Goal: Task Accomplishment & Management: Use online tool/utility

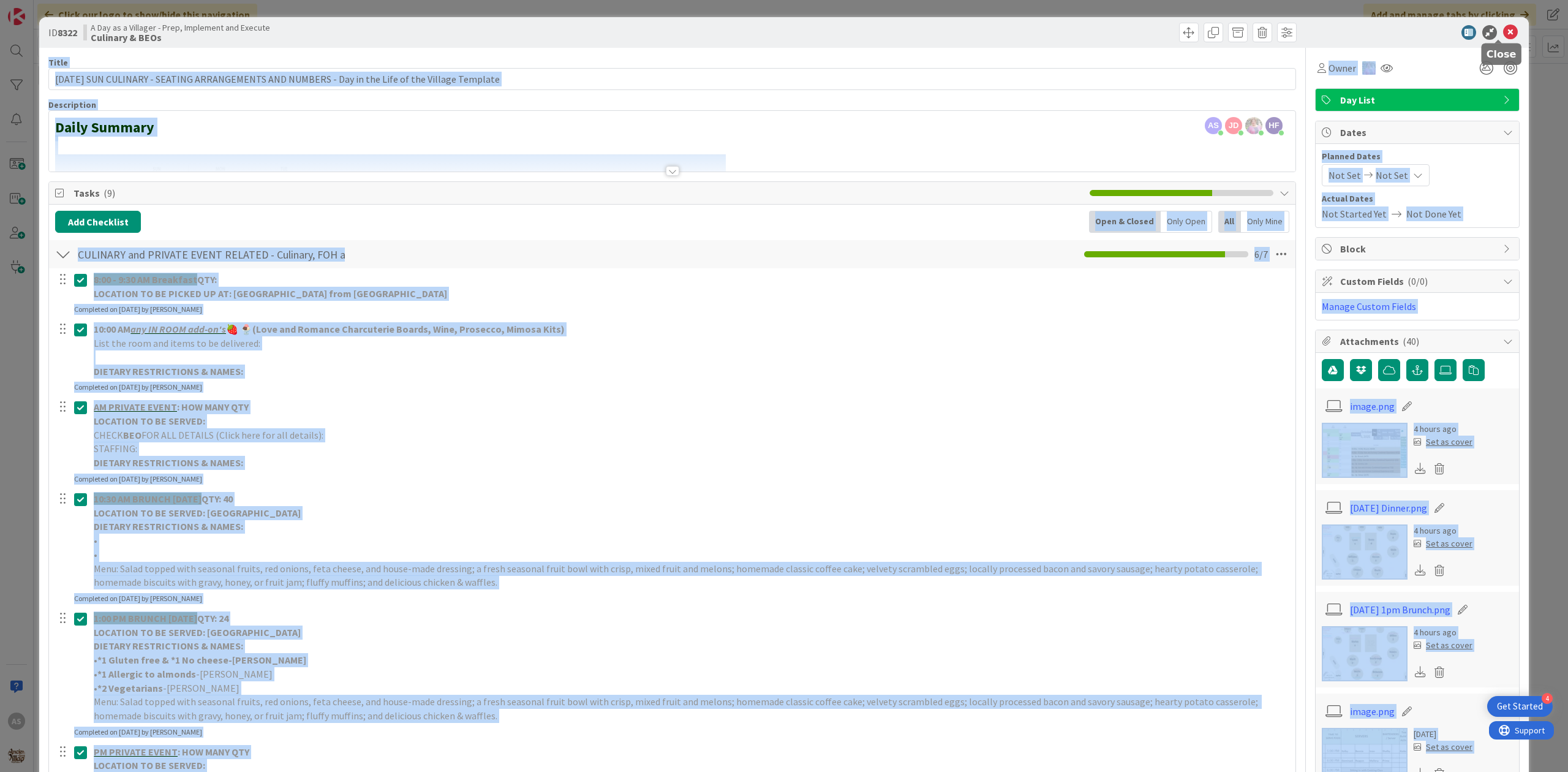
click at [1501, 37] on body "4 Get Started AS Click our logo to show/hide this navigation Add and manage tab…" at bounding box center [784, 386] width 1568 height 772
click at [1503, 30] on icon at bounding box center [1510, 32] width 15 height 15
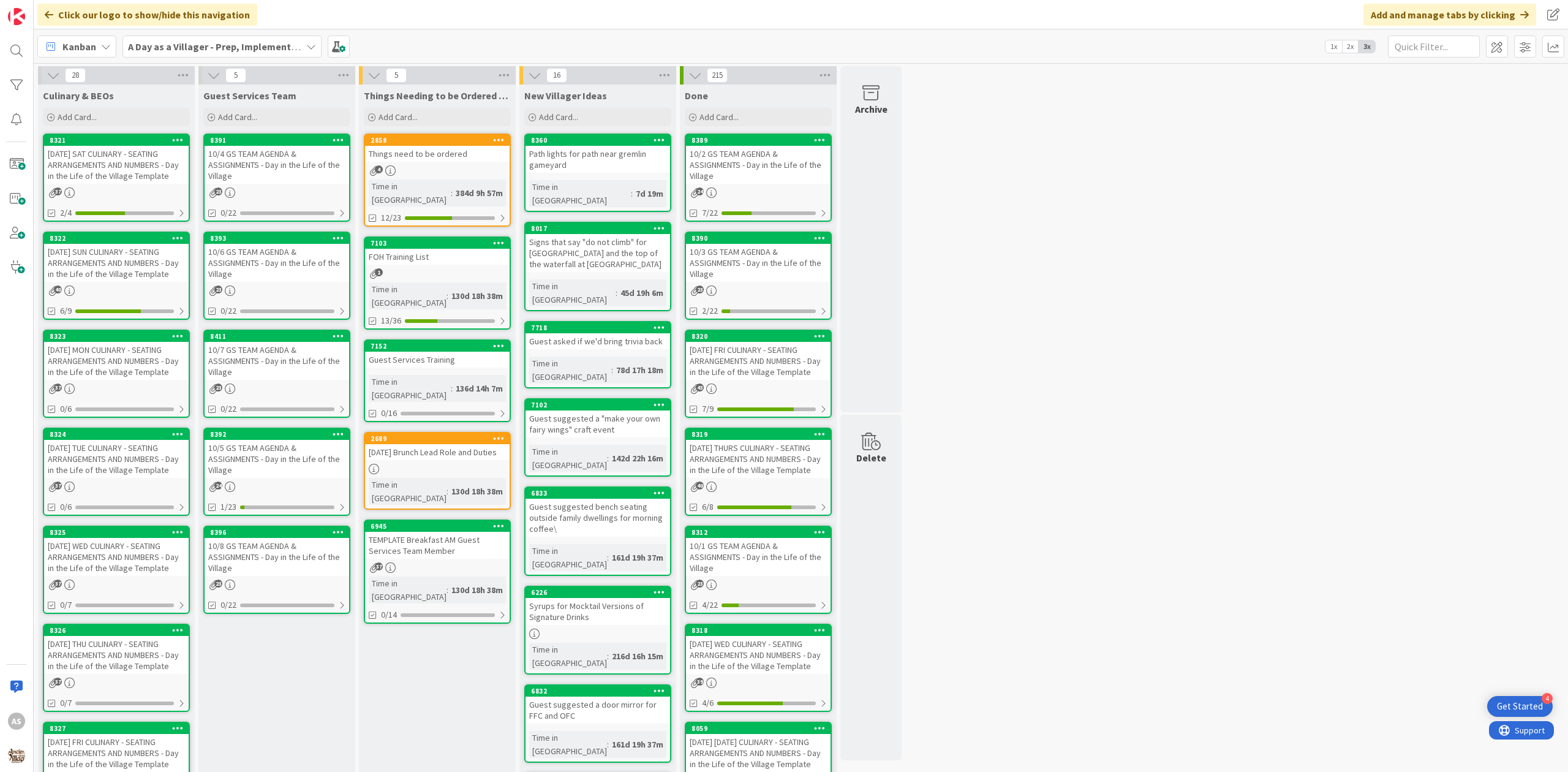
click at [271, 448] on div "10/5 GS TEAM AGENDA & ASSIGNMENTS - Day in the Life of the Village" at bounding box center [276, 458] width 145 height 38
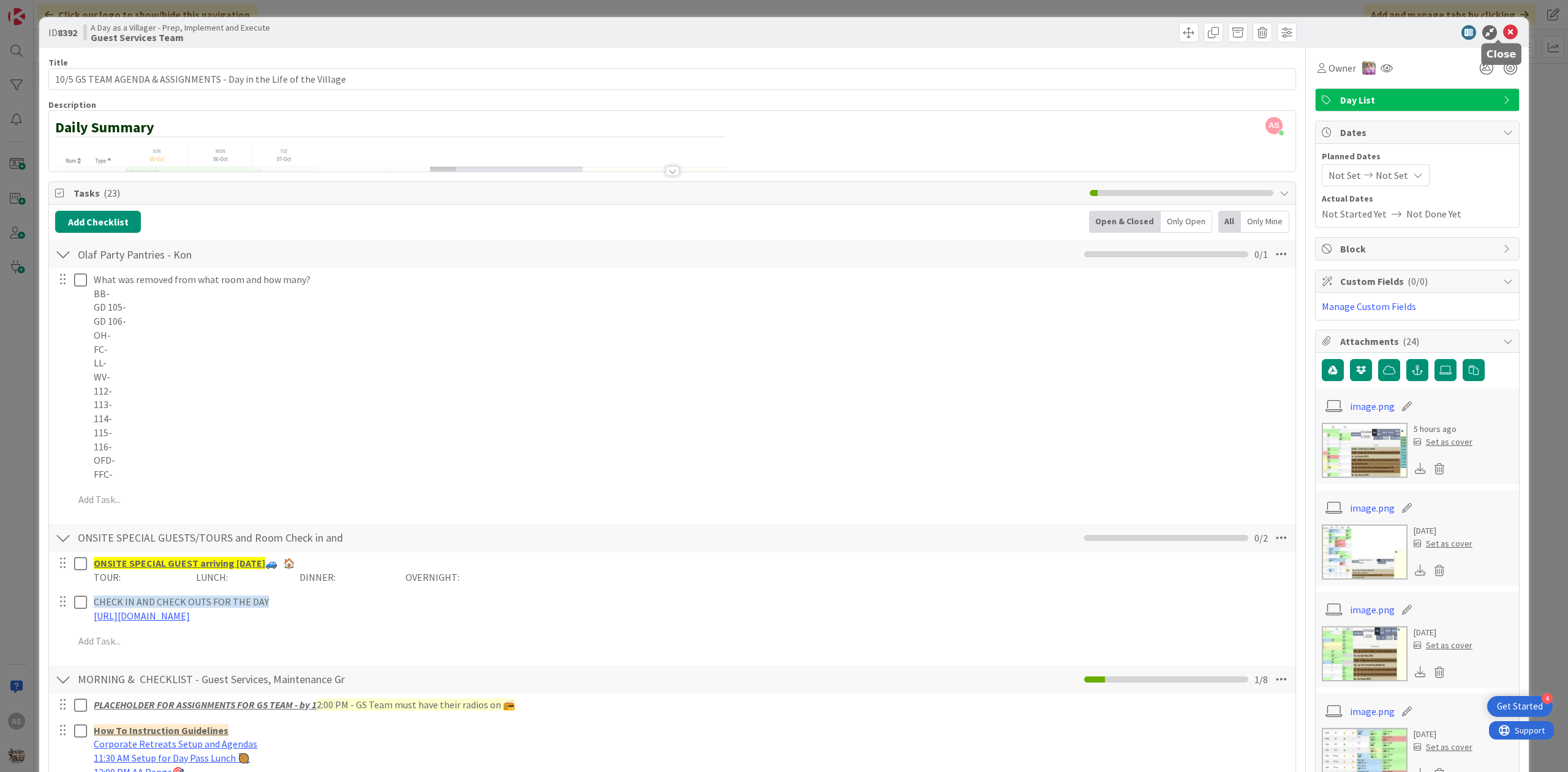
drag, startPoint x: 1495, startPoint y: 29, endPoint x: 1303, endPoint y: 52, distance: 193.4
click at [1503, 29] on icon at bounding box center [1510, 32] width 15 height 15
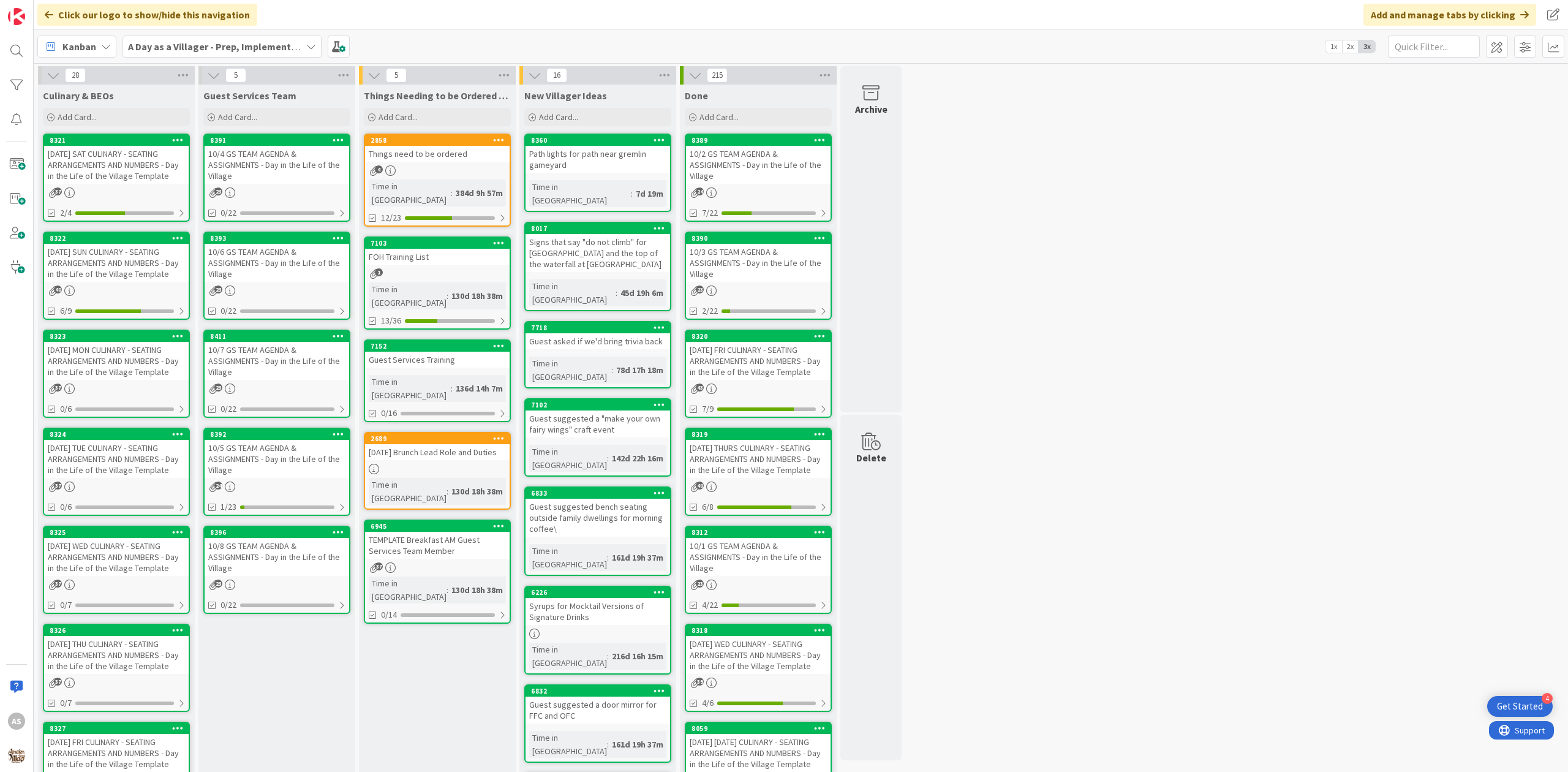
click at [121, 272] on div "[DATE] SUN CULINARY - SEATING ARRANGEMENTS AND NUMBERS - Day in the Life of the…" at bounding box center [116, 263] width 145 height 38
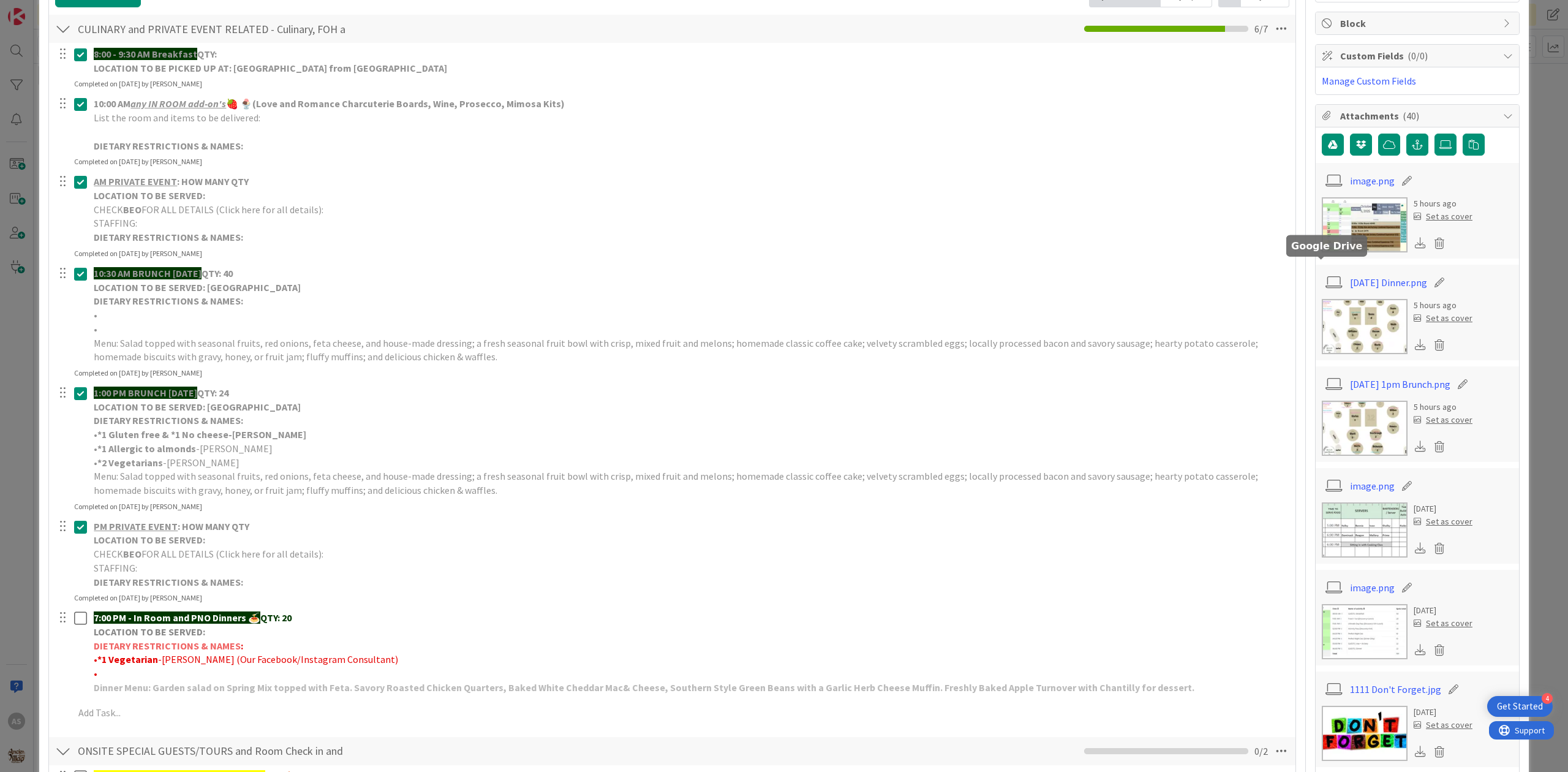
scroll to position [245, 0]
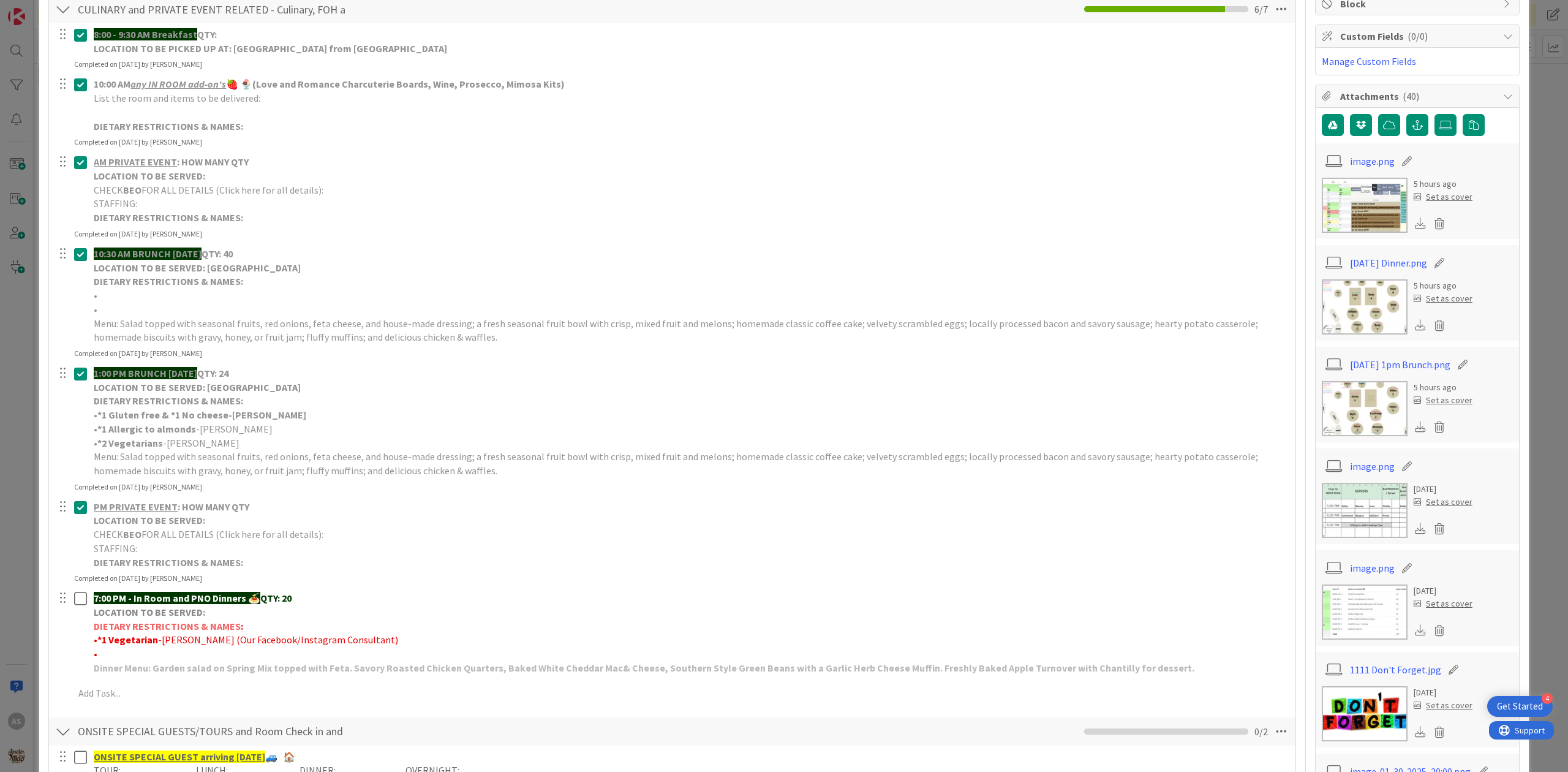
click at [1383, 290] on img at bounding box center [1364, 307] width 86 height 55
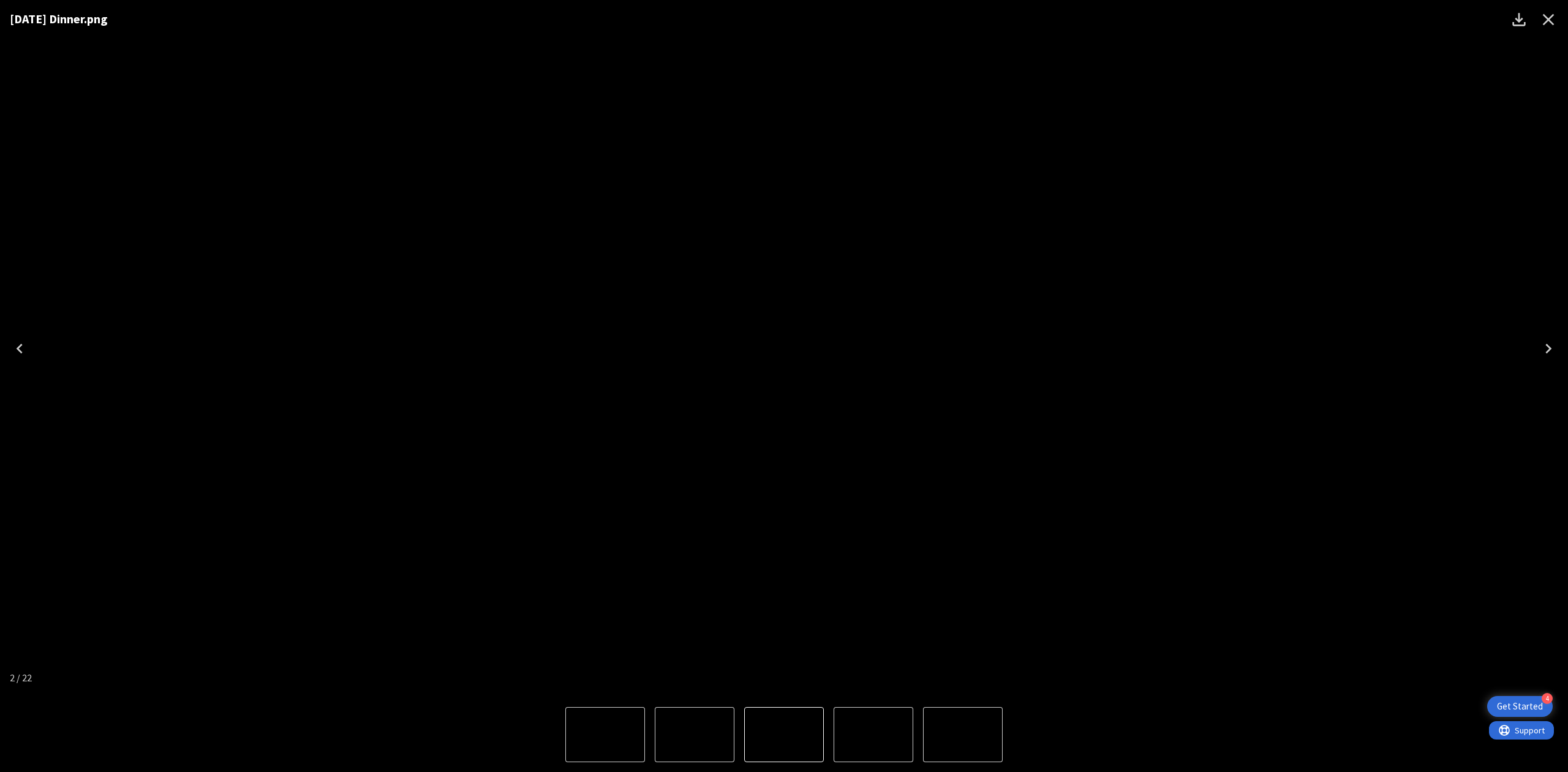
drag, startPoint x: 1552, startPoint y: 14, endPoint x: 1341, endPoint y: 43, distance: 213.0
click at [1552, 15] on icon "Close" at bounding box center [1549, 20] width 20 height 20
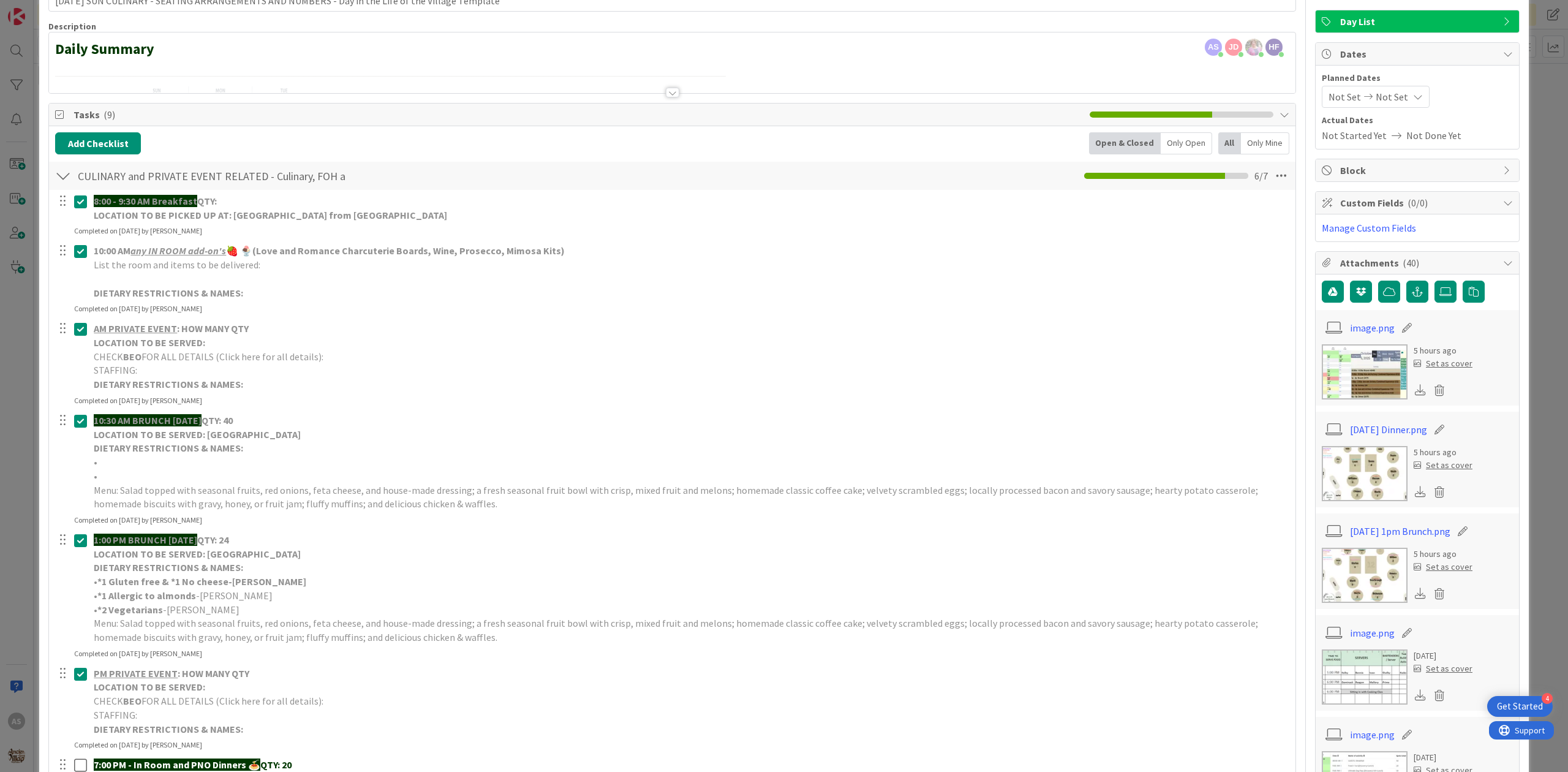
scroll to position [0, 0]
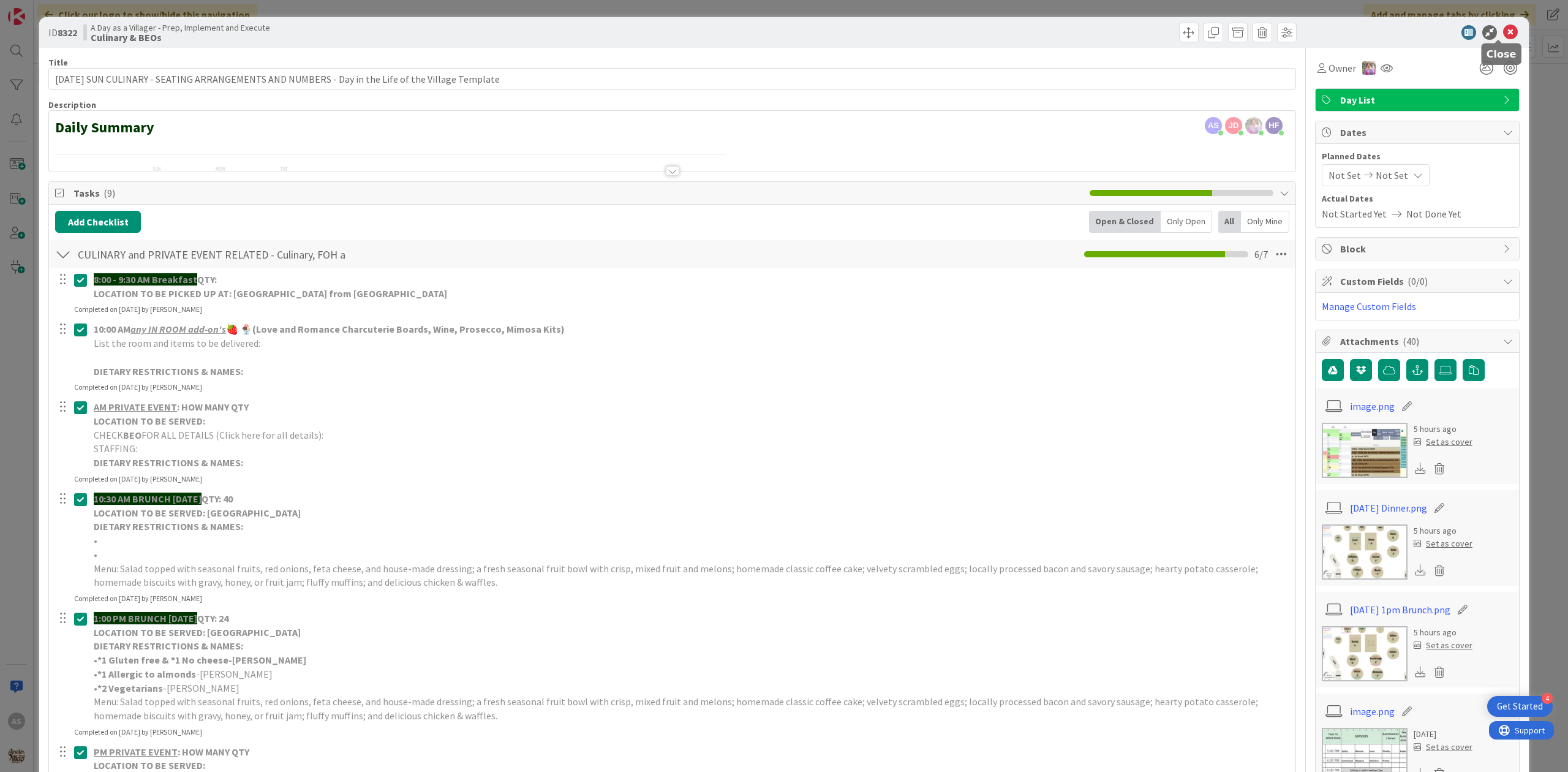
click at [1503, 33] on icon at bounding box center [1510, 32] width 15 height 15
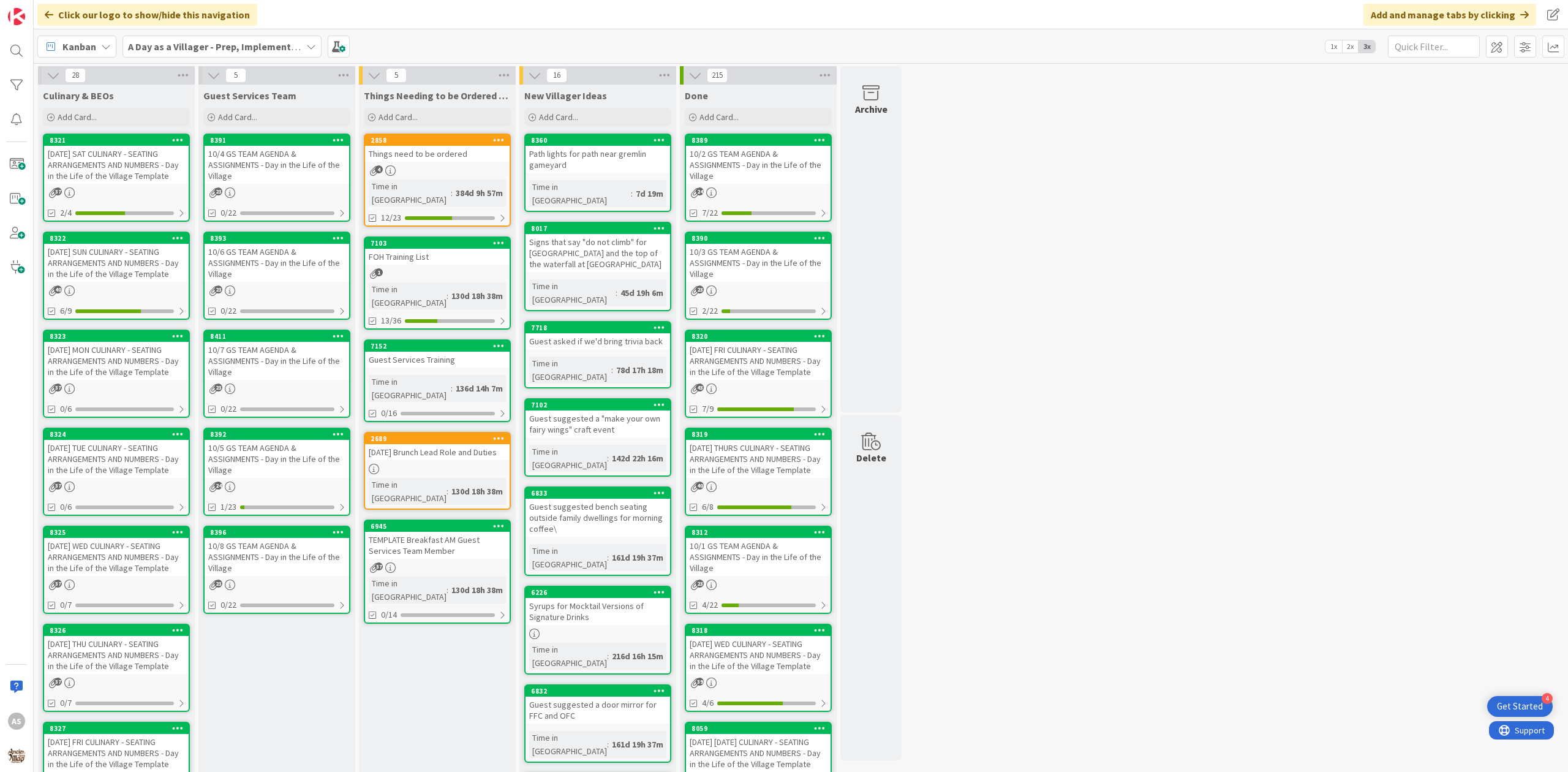
click at [101, 258] on div "[DATE] SUN CULINARY - SEATING ARRANGEMENTS AND NUMBERS - Day in the Life of the…" at bounding box center [116, 263] width 145 height 38
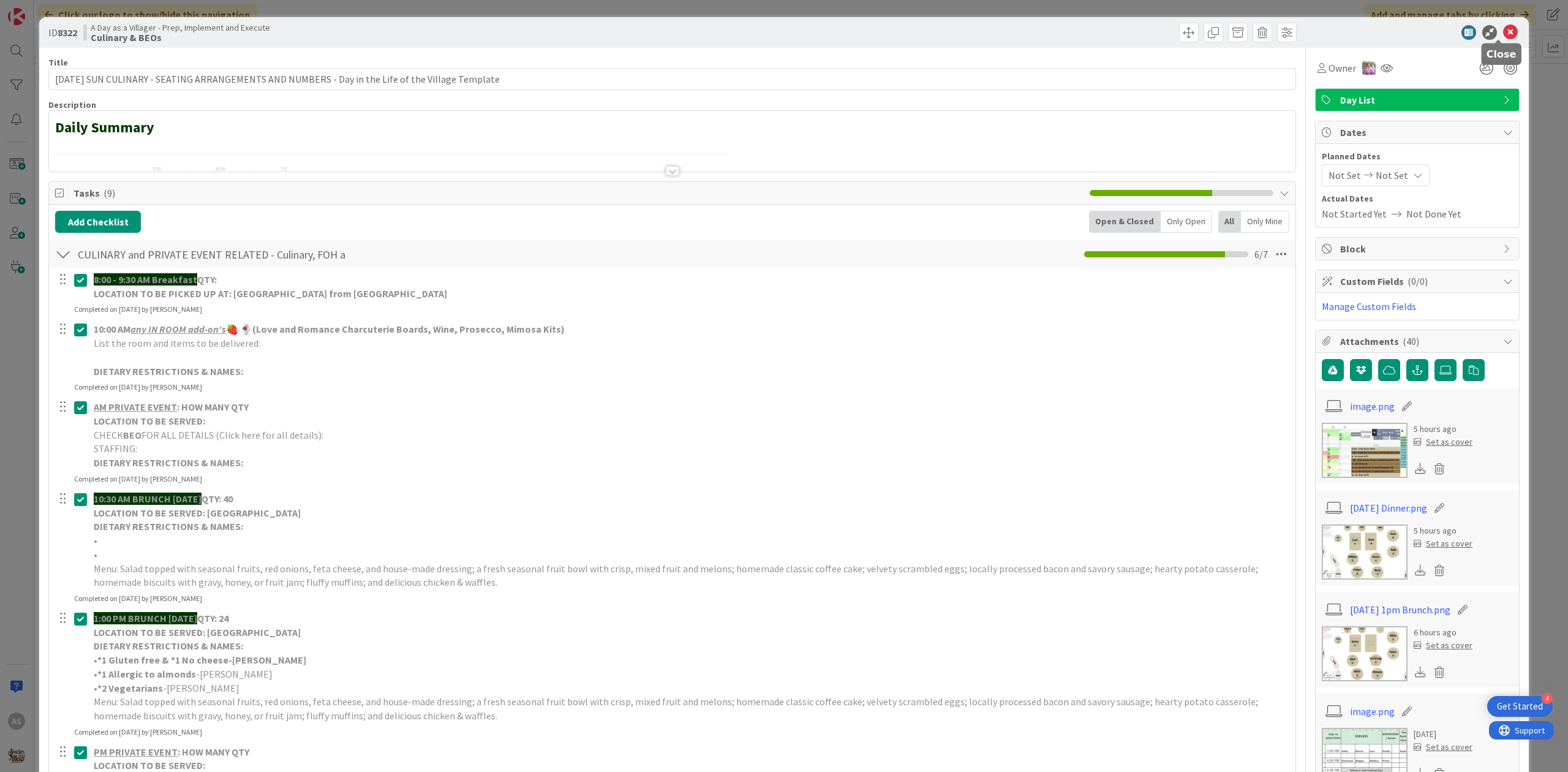
click at [1503, 31] on icon at bounding box center [1510, 32] width 15 height 15
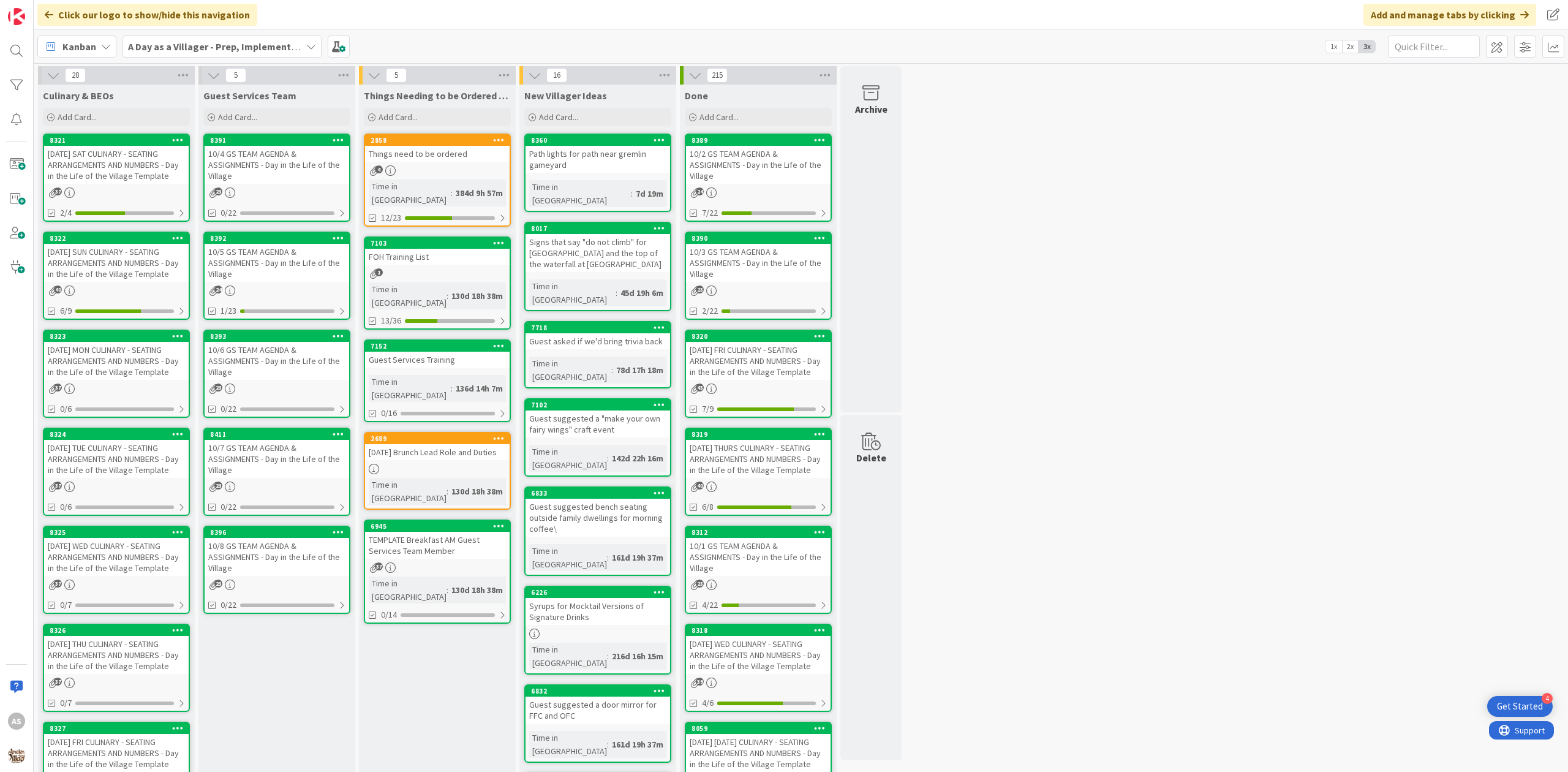
click at [299, 253] on div "10/5 GS TEAM AGENDA & ASSIGNMENTS - Day in the Life of the Village" at bounding box center [276, 263] width 145 height 38
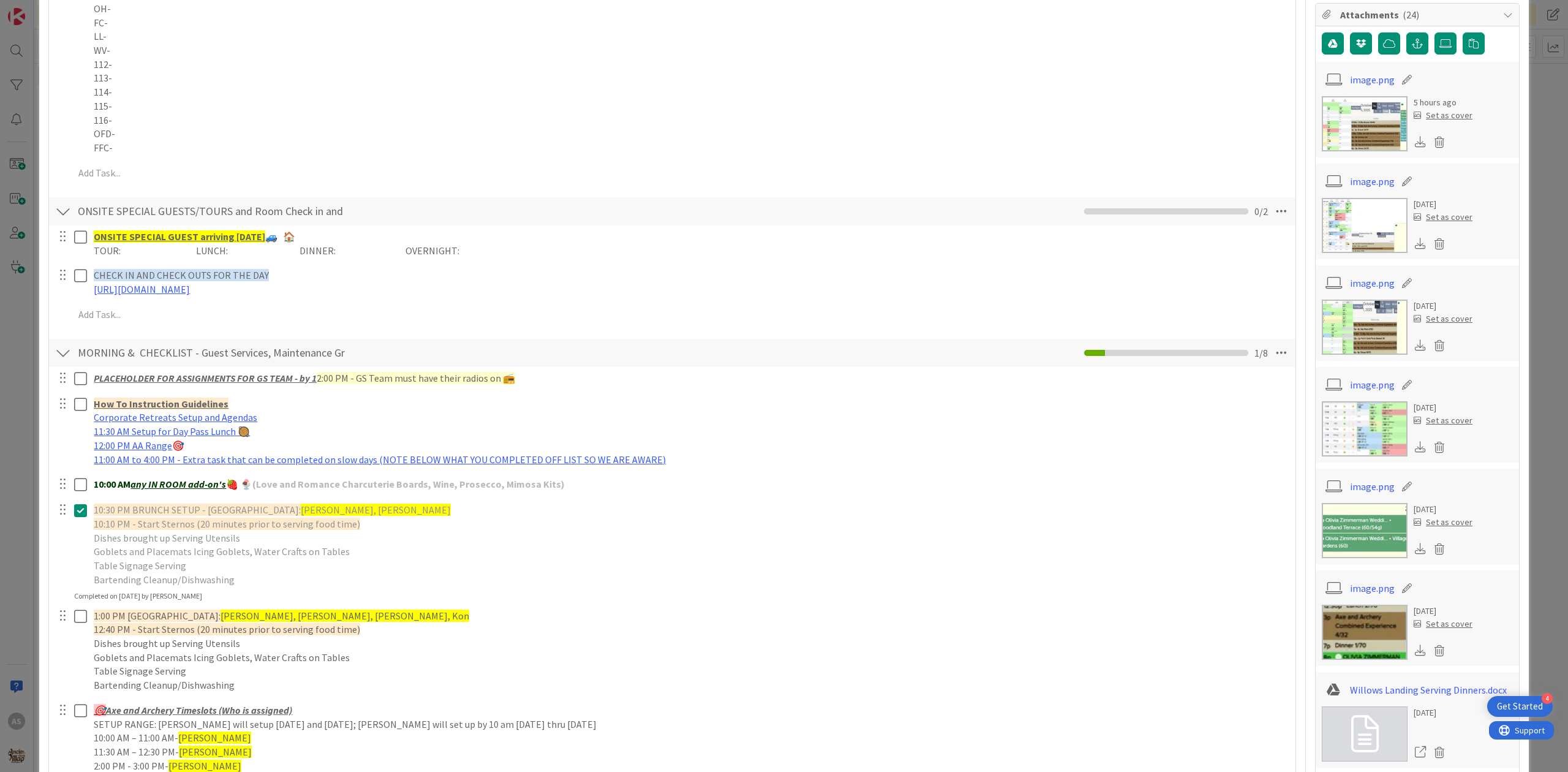
scroll to position [490, 0]
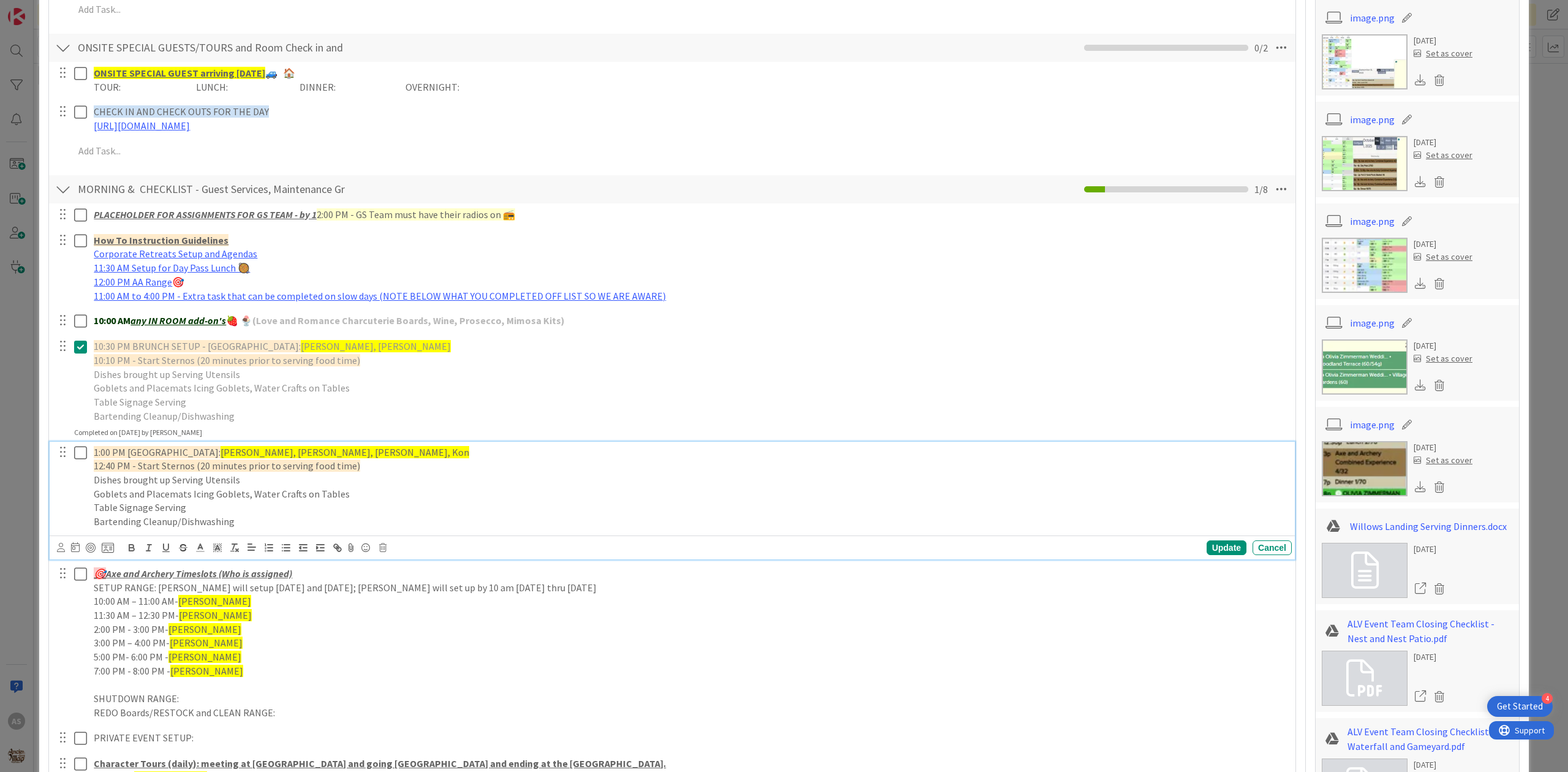
click at [374, 457] on span "[PERSON_NAME], [PERSON_NAME], [PERSON_NAME], Kon" at bounding box center [344, 451] width 249 height 12
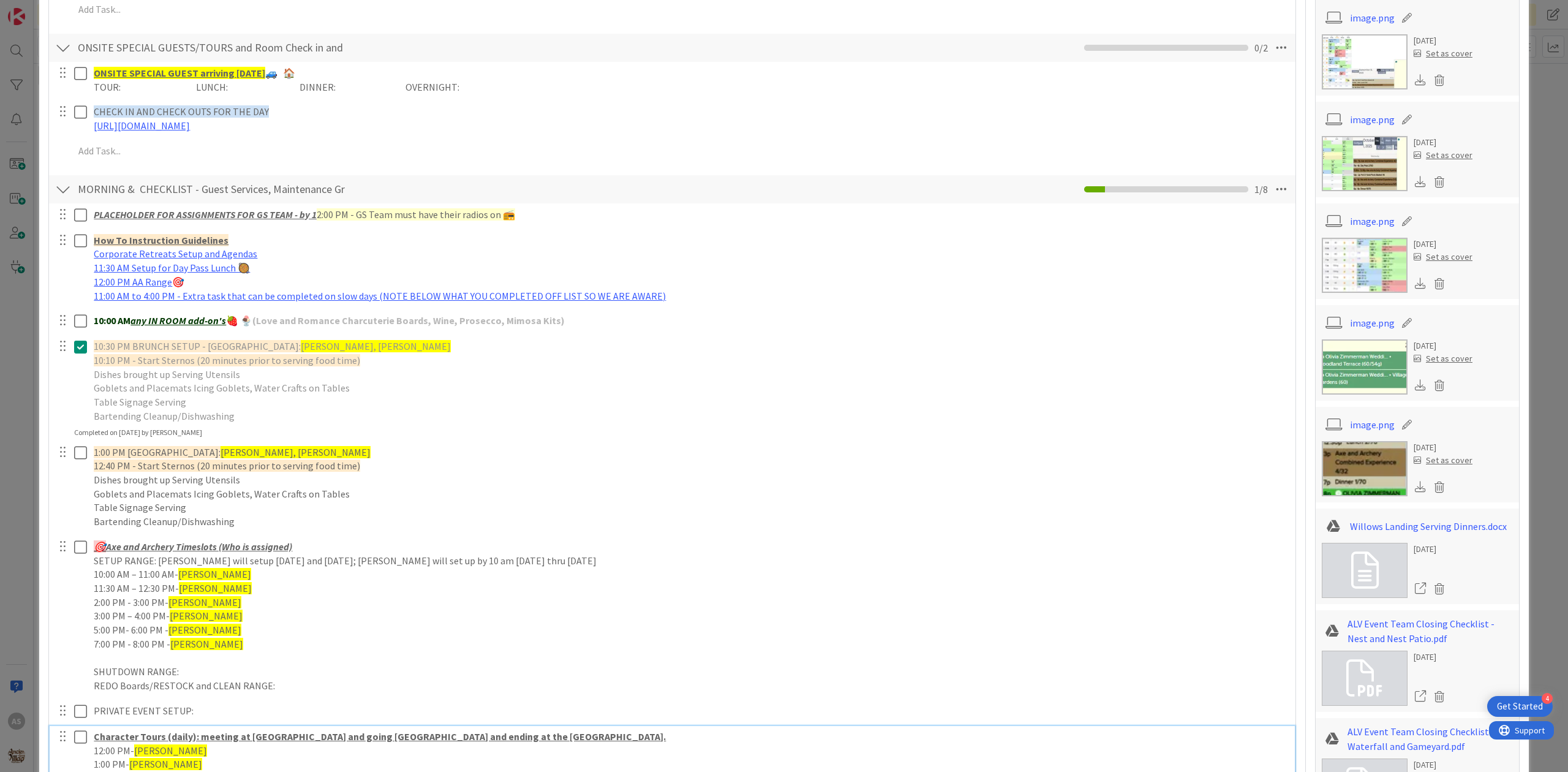
click at [72, 736] on div at bounding box center [71, 764] width 34 height 77
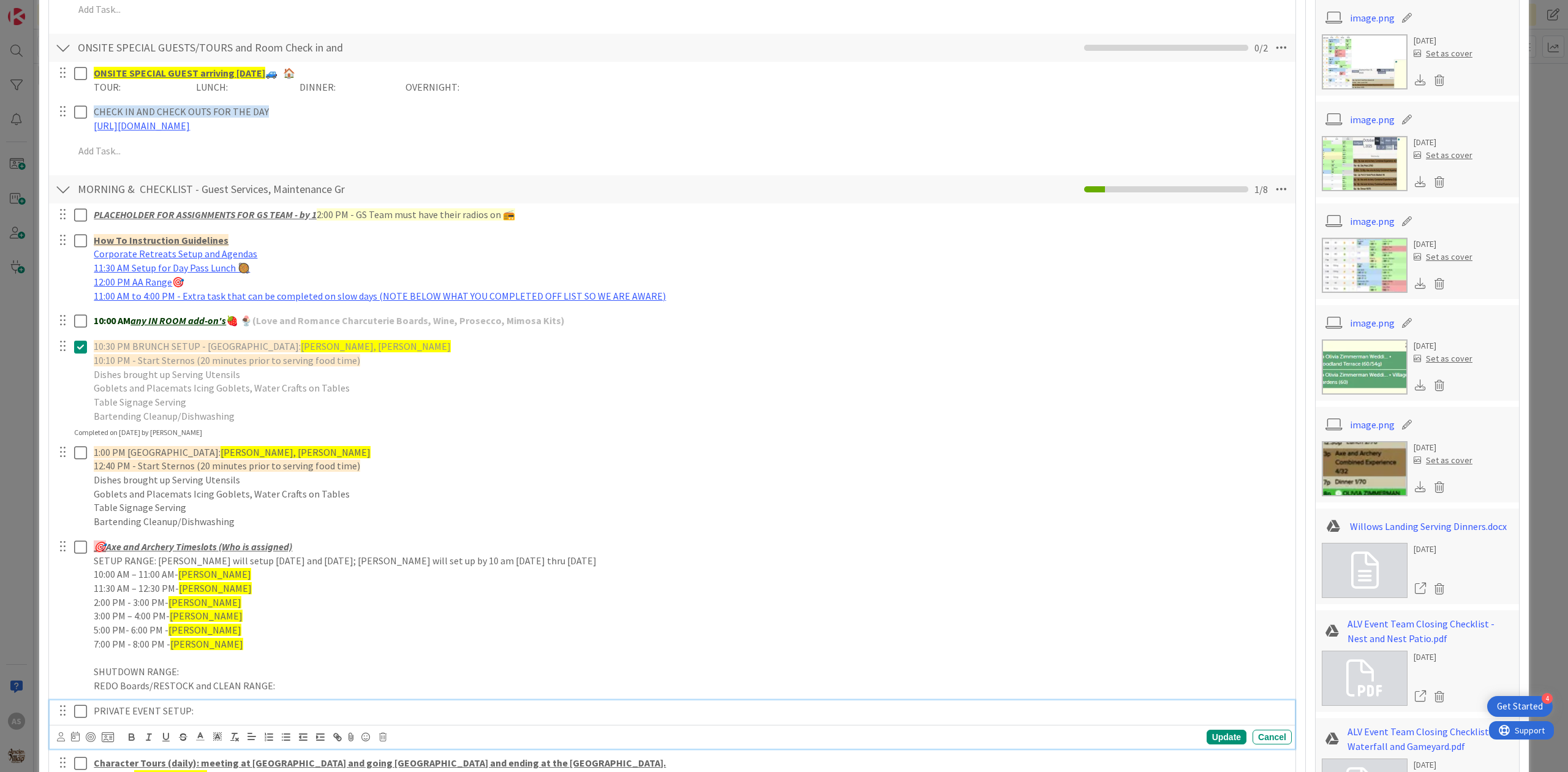
click at [80, 714] on icon at bounding box center [80, 711] width 13 height 15
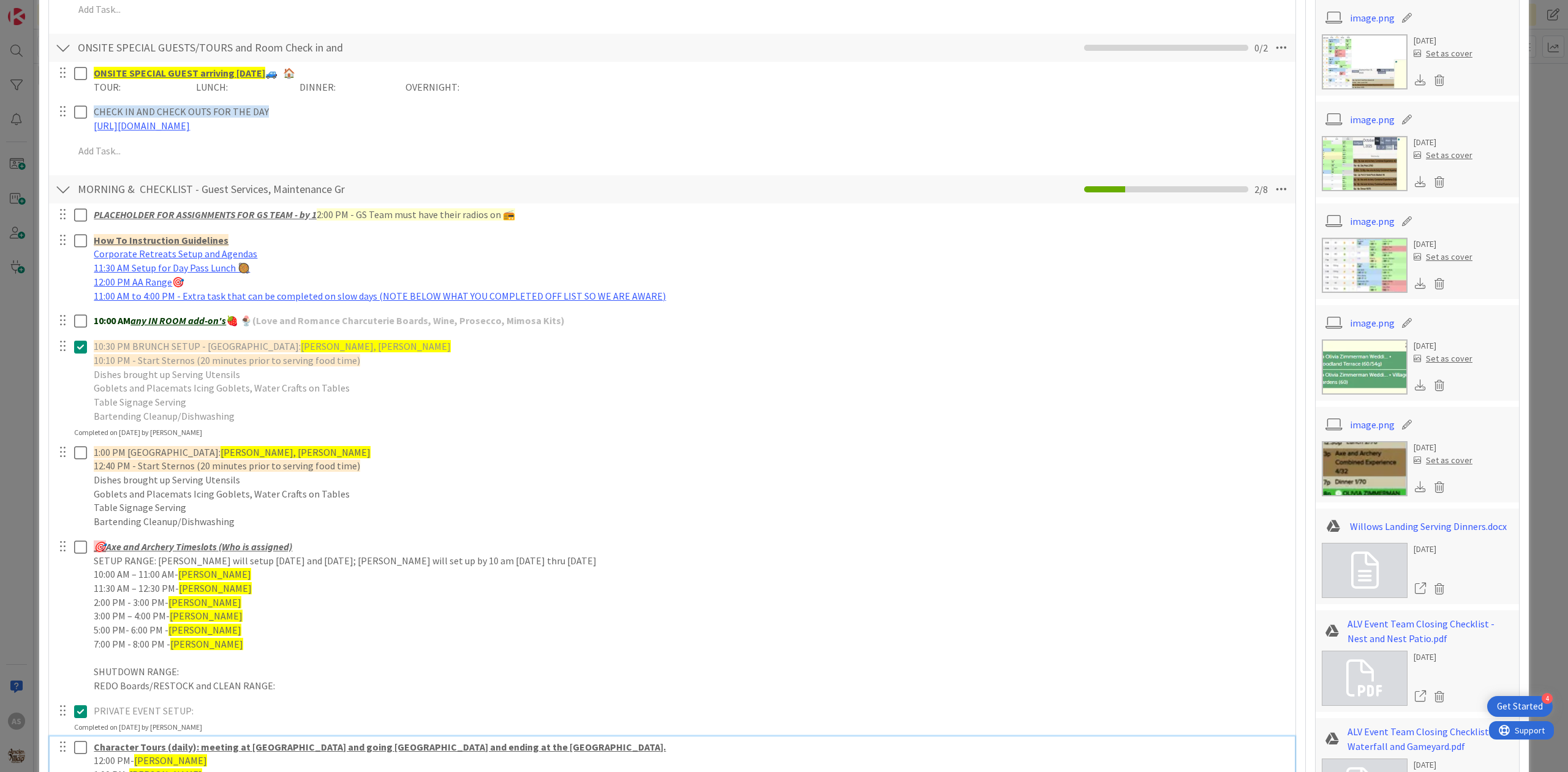
click at [82, 752] on icon at bounding box center [80, 746] width 13 height 15
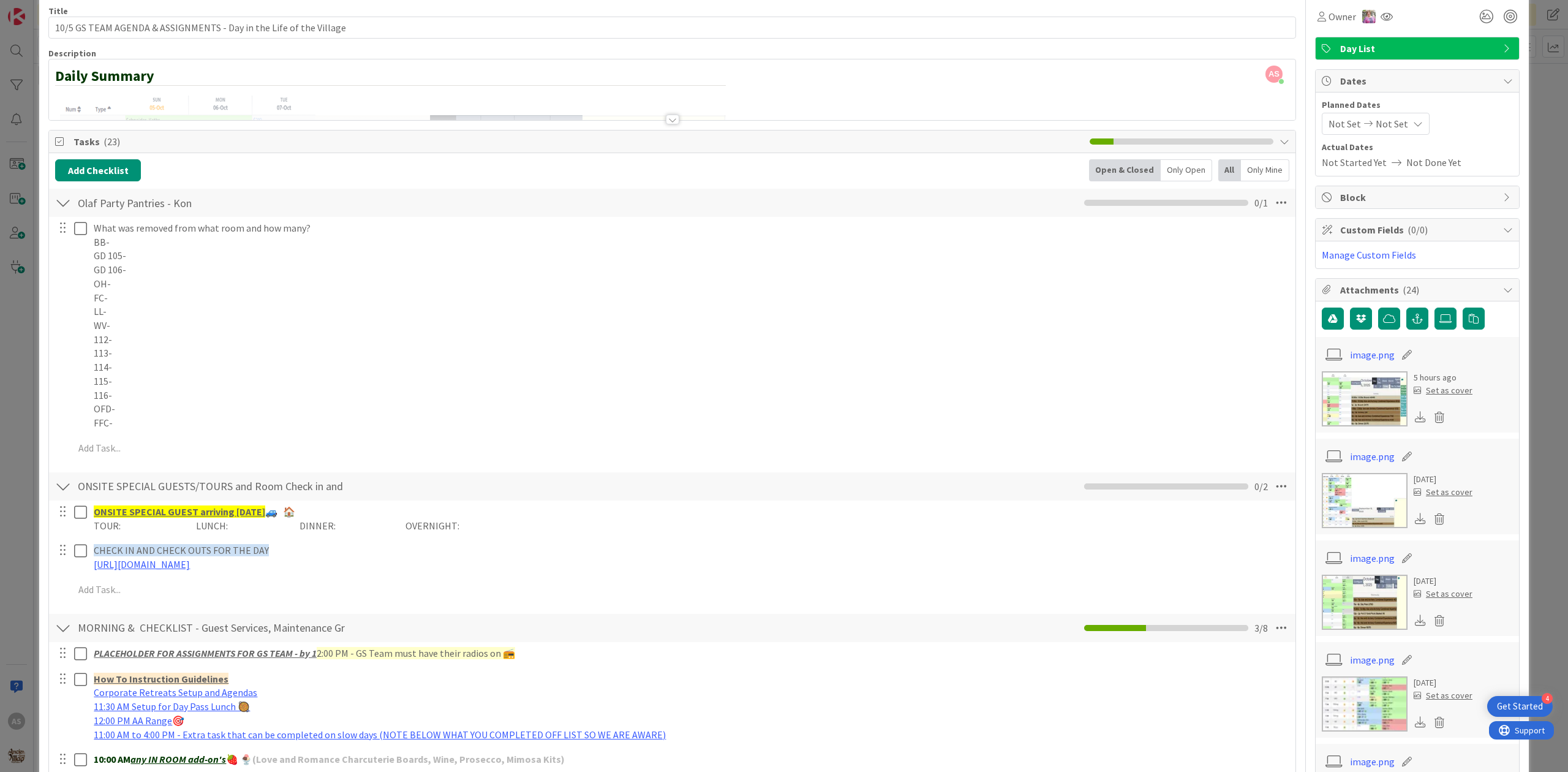
scroll to position [0, 0]
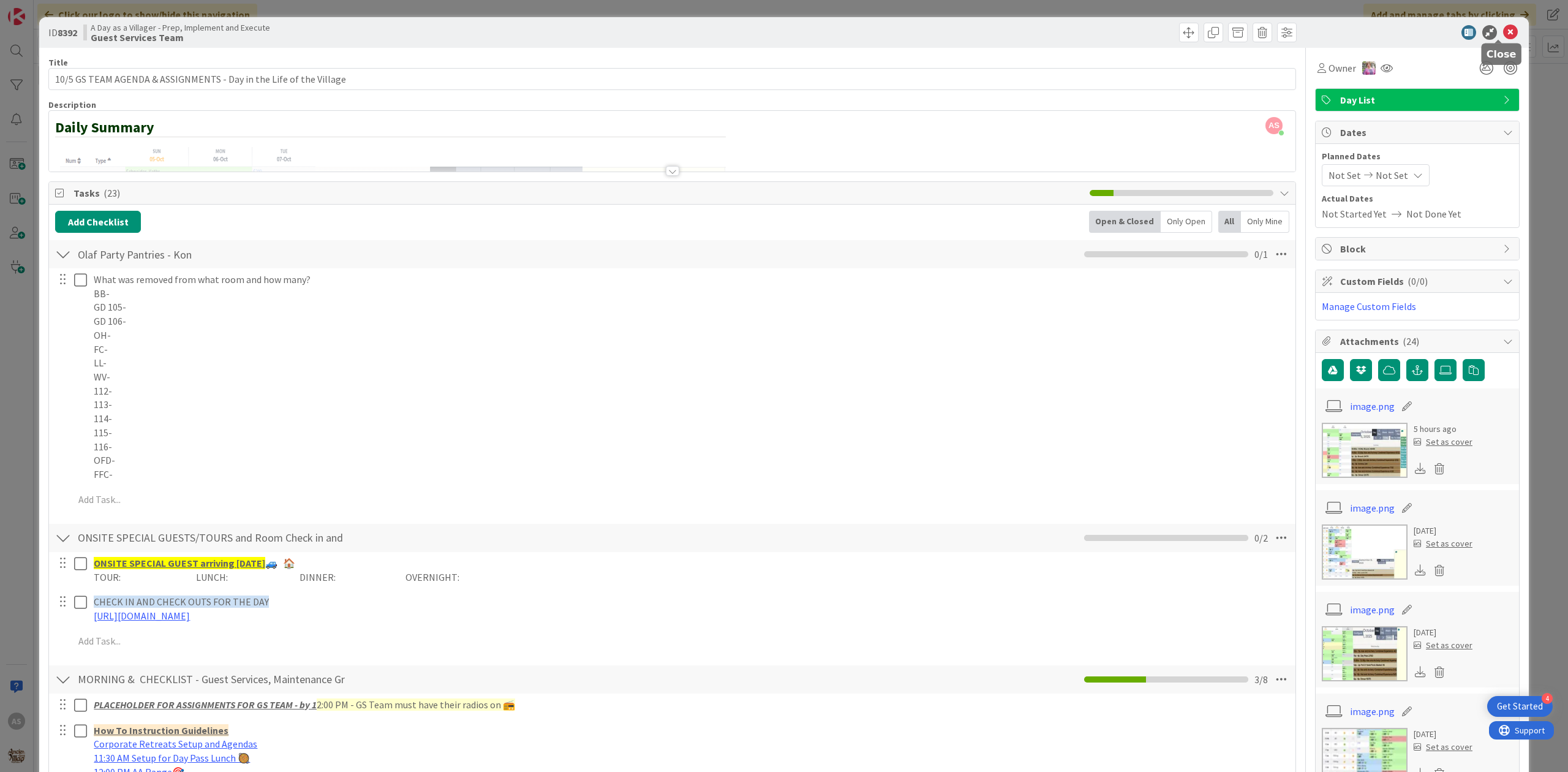
click at [1503, 30] on icon at bounding box center [1510, 32] width 15 height 15
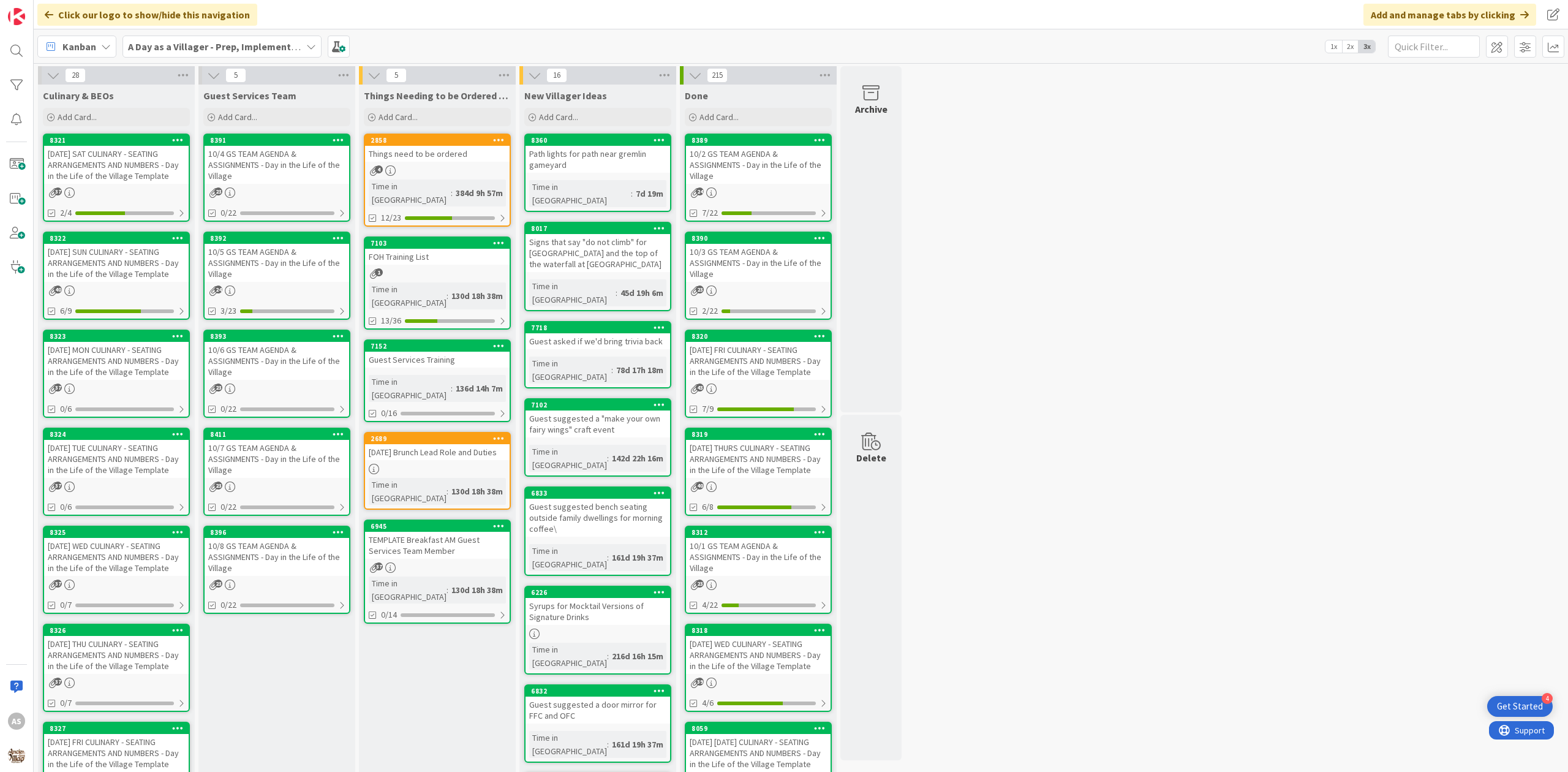
click at [274, 363] on div "10/6 GS TEAM AGENDA & ASSIGNMENTS - Day in the Life of the Village" at bounding box center [276, 361] width 145 height 38
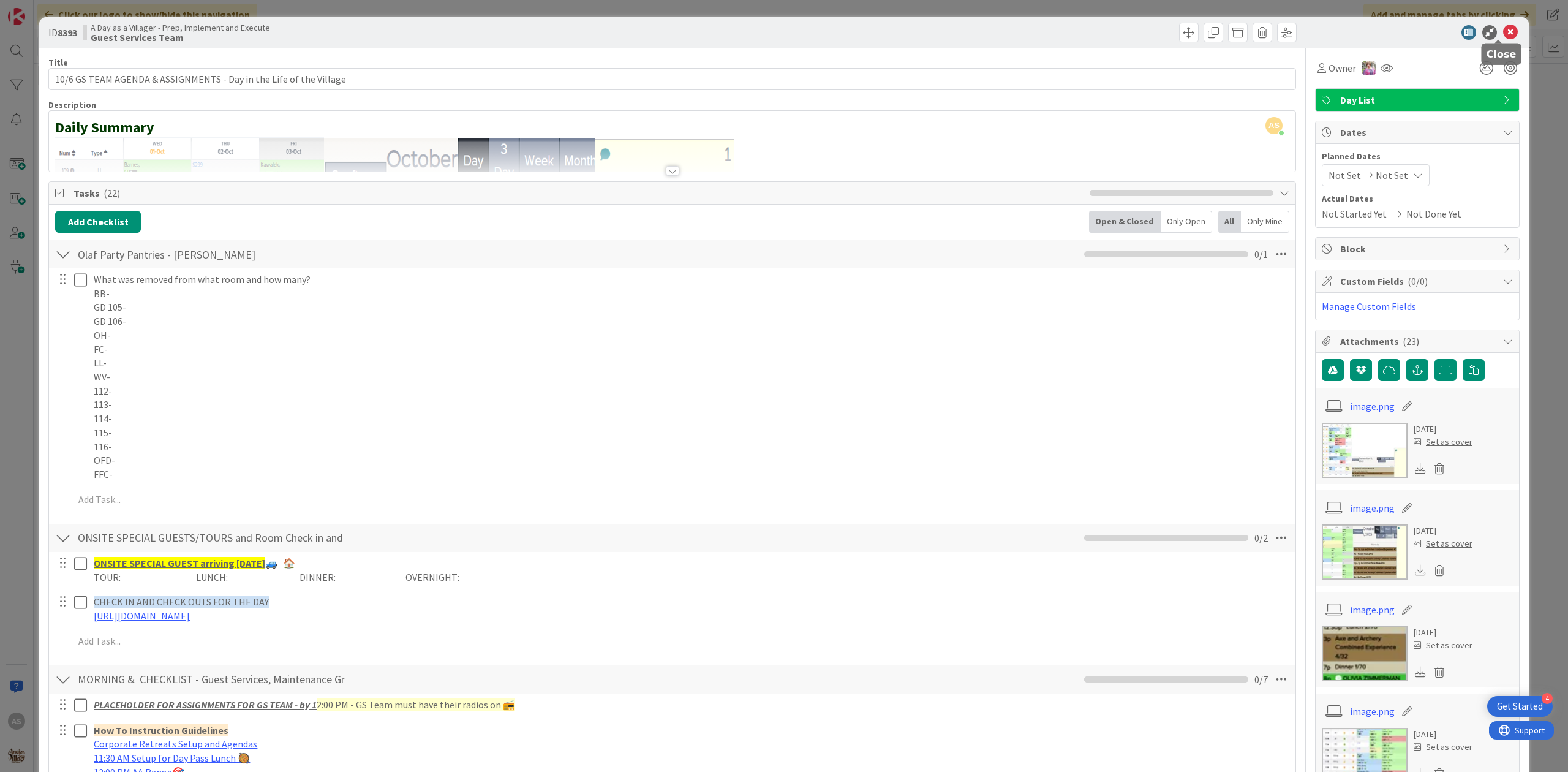
click at [1503, 35] on icon at bounding box center [1510, 32] width 15 height 15
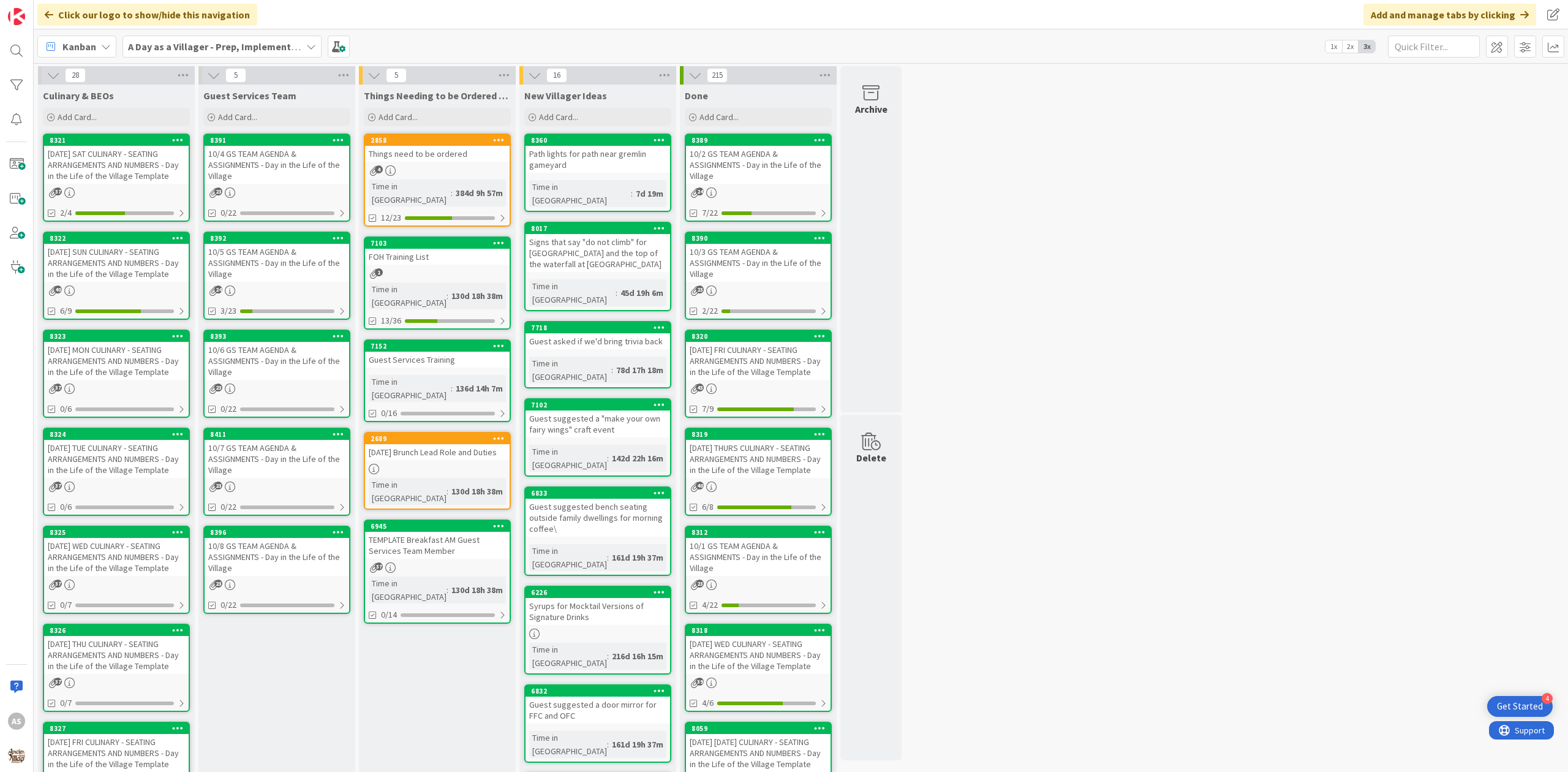
click at [258, 448] on div "10/7 GS TEAM AGENDA & ASSIGNMENTS - Day in the Life of the Village" at bounding box center [276, 458] width 145 height 38
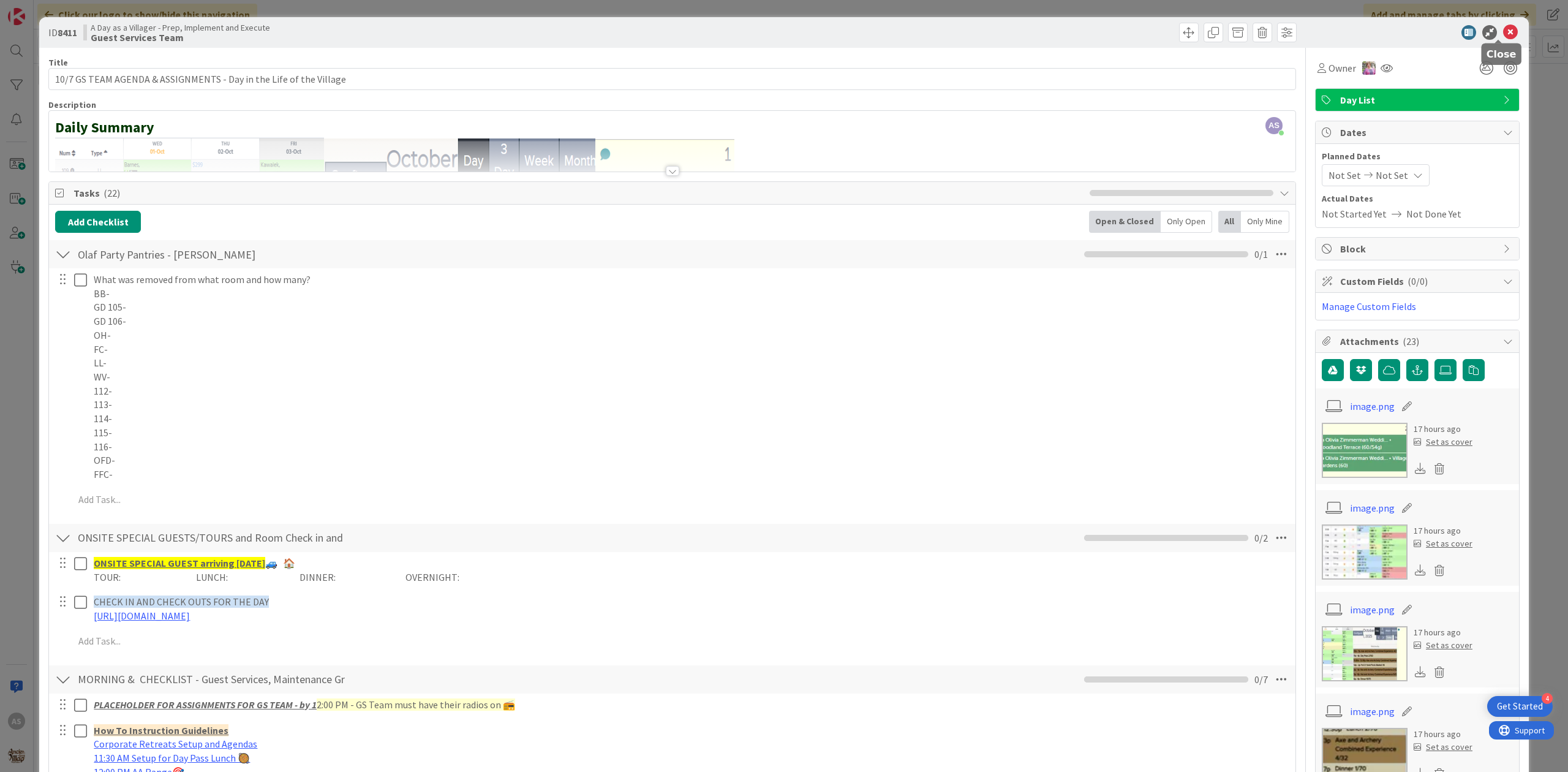
drag, startPoint x: 1492, startPoint y: 28, endPoint x: 1427, endPoint y: 65, distance: 74.8
click at [1503, 29] on icon at bounding box center [1510, 32] width 15 height 15
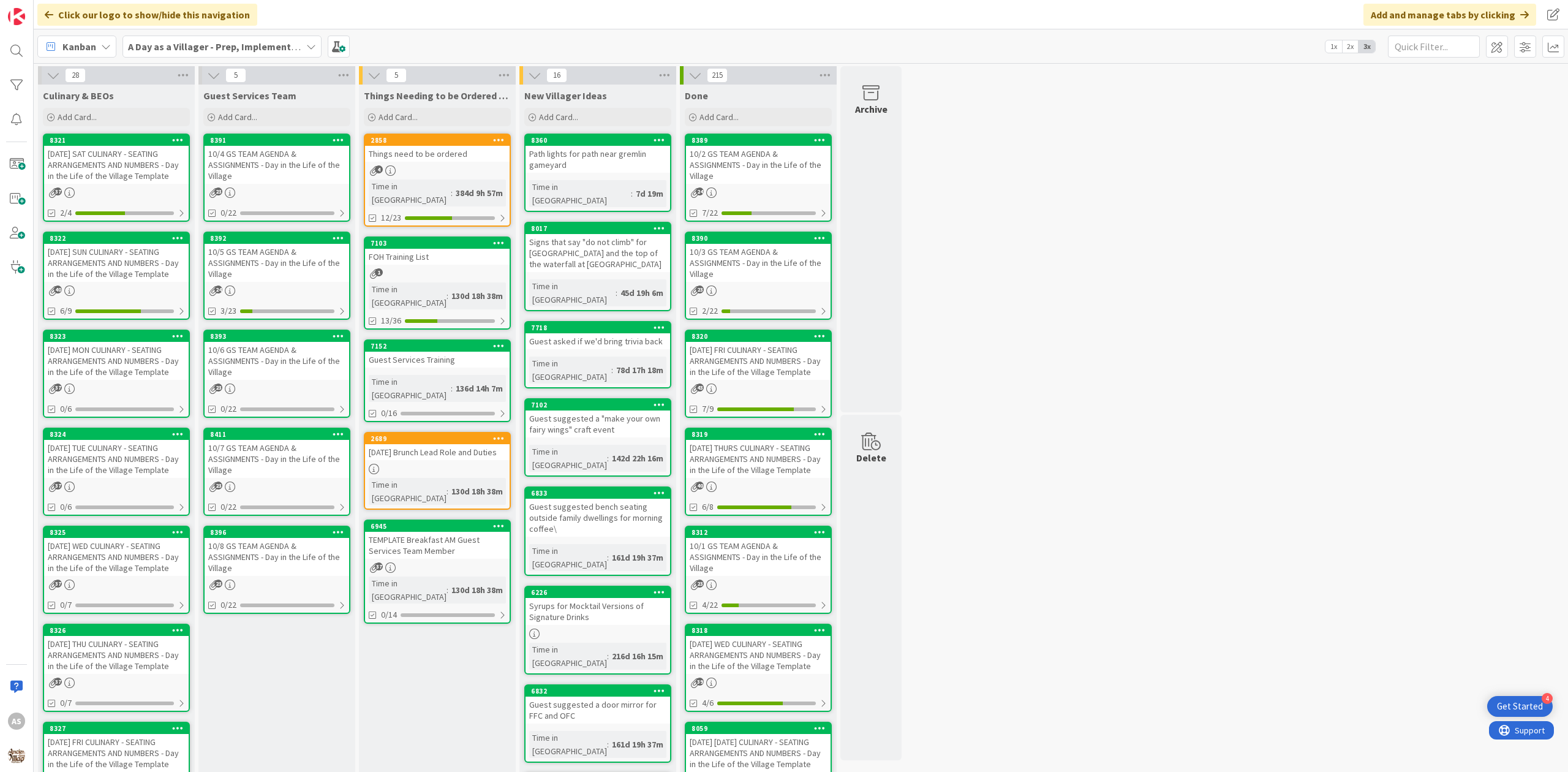
click at [280, 544] on div "10/8 GS TEAM AGENDA & ASSIGNMENTS - Day in the Life of the Village" at bounding box center [276, 557] width 145 height 38
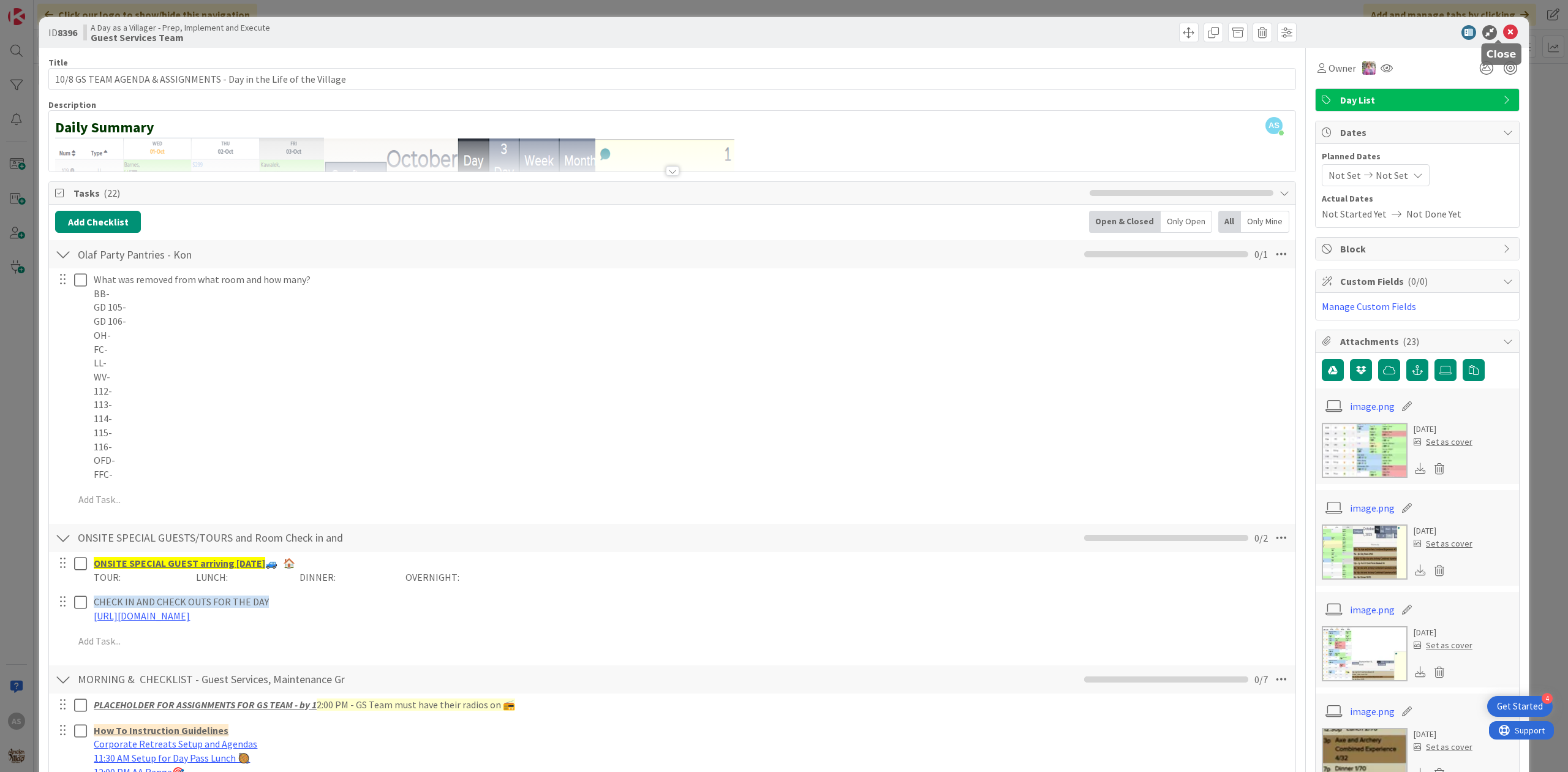
click at [1503, 30] on icon at bounding box center [1510, 32] width 15 height 15
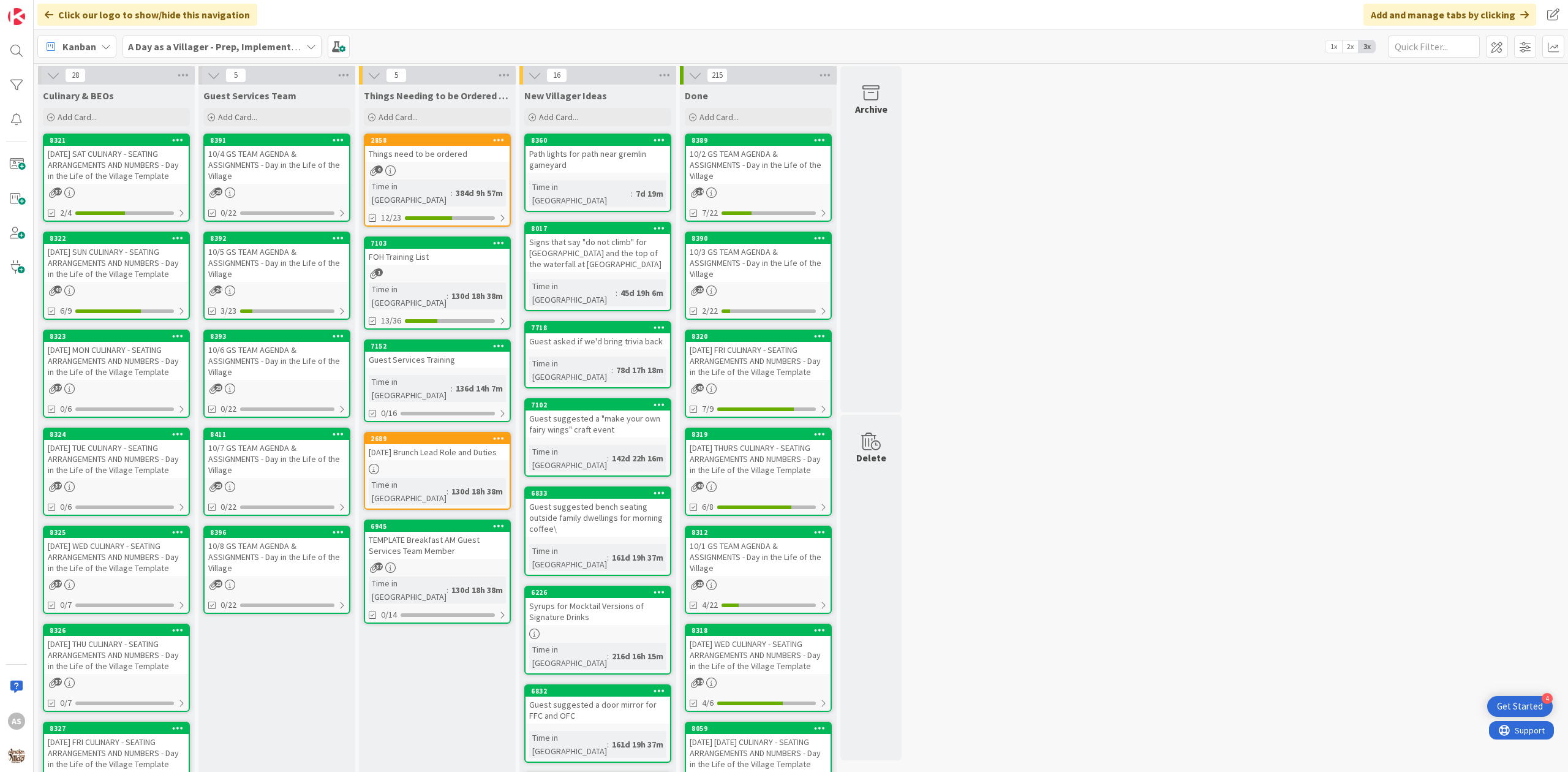
click at [1089, 343] on div "28 Culinary & BEOs Add Card... 8321 [DATE] SAT CULINARY - SEATING ARRANGEMENTS …" at bounding box center [801, 607] width 1530 height 1083
click at [1026, 415] on div "28 Culinary & BEOs Add Card... 8321 [DATE] SAT CULINARY - SEATING ARRANGEMENTS …" at bounding box center [801, 607] width 1530 height 1083
click at [444, 151] on div "Things need to be ordered" at bounding box center [437, 153] width 145 height 16
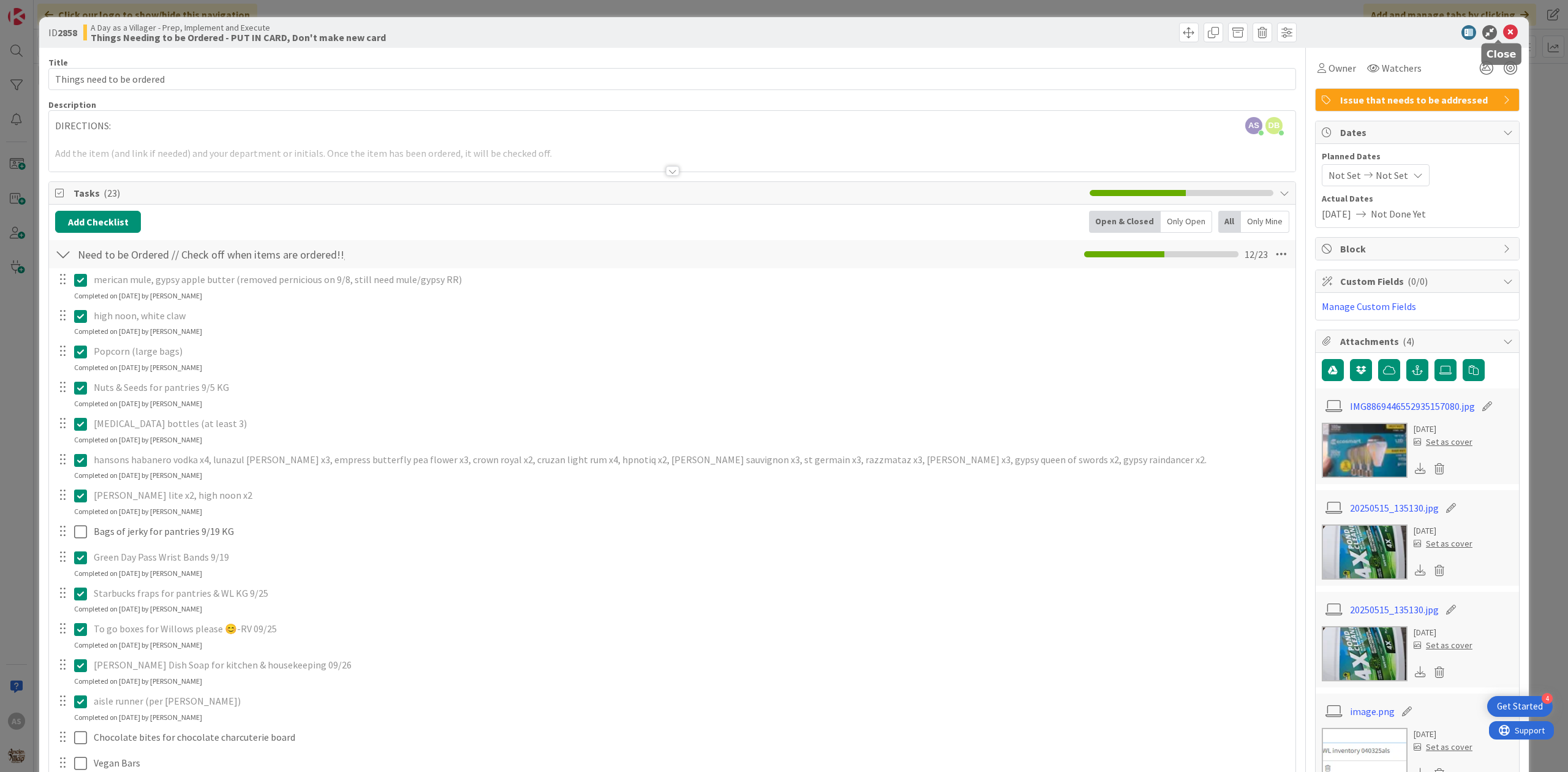
click at [1503, 28] on icon at bounding box center [1510, 32] width 15 height 15
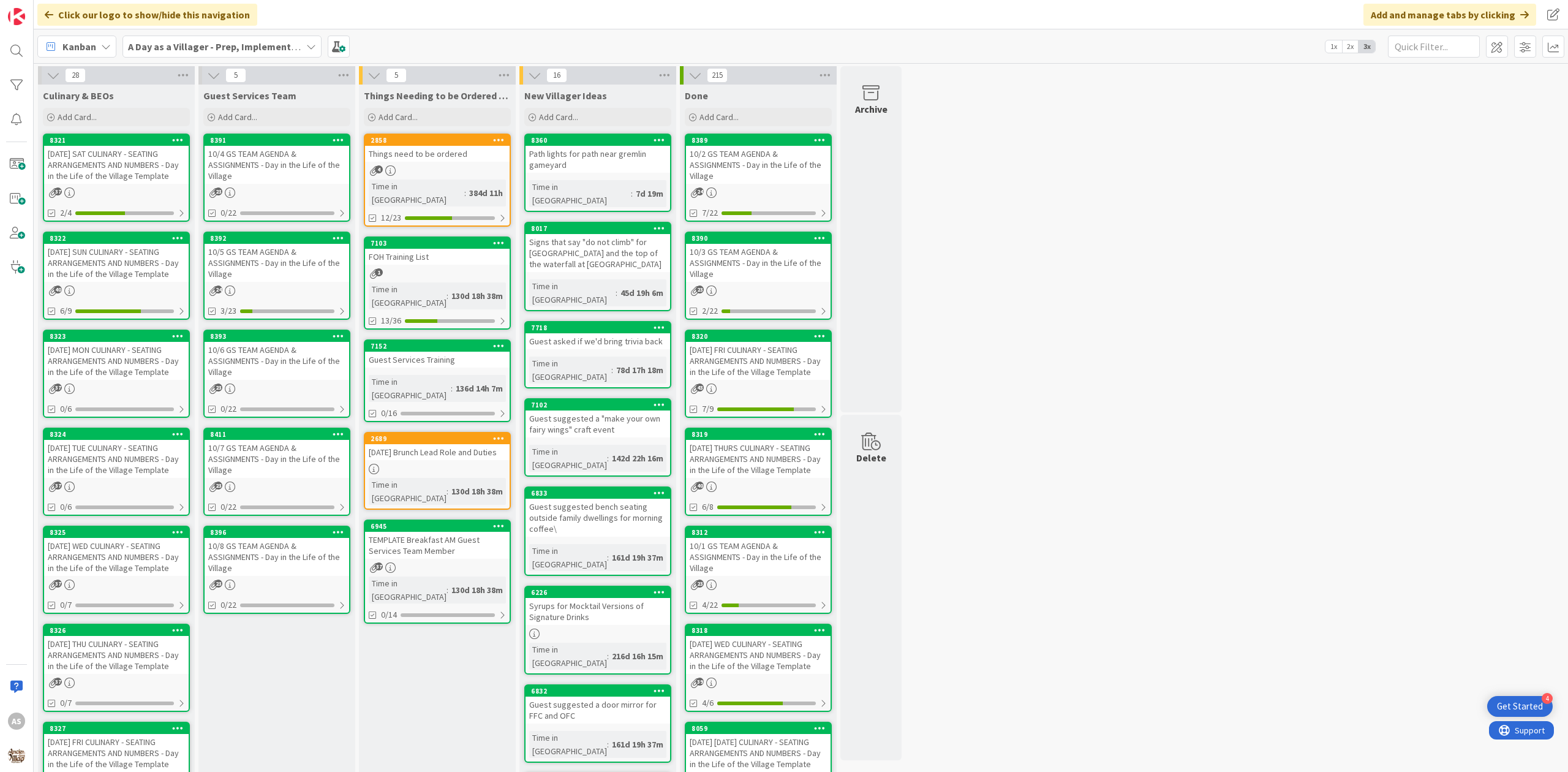
click at [255, 258] on div "10/5 GS TEAM AGENDA & ASSIGNMENTS - Day in the Life of the Village" at bounding box center [276, 263] width 145 height 38
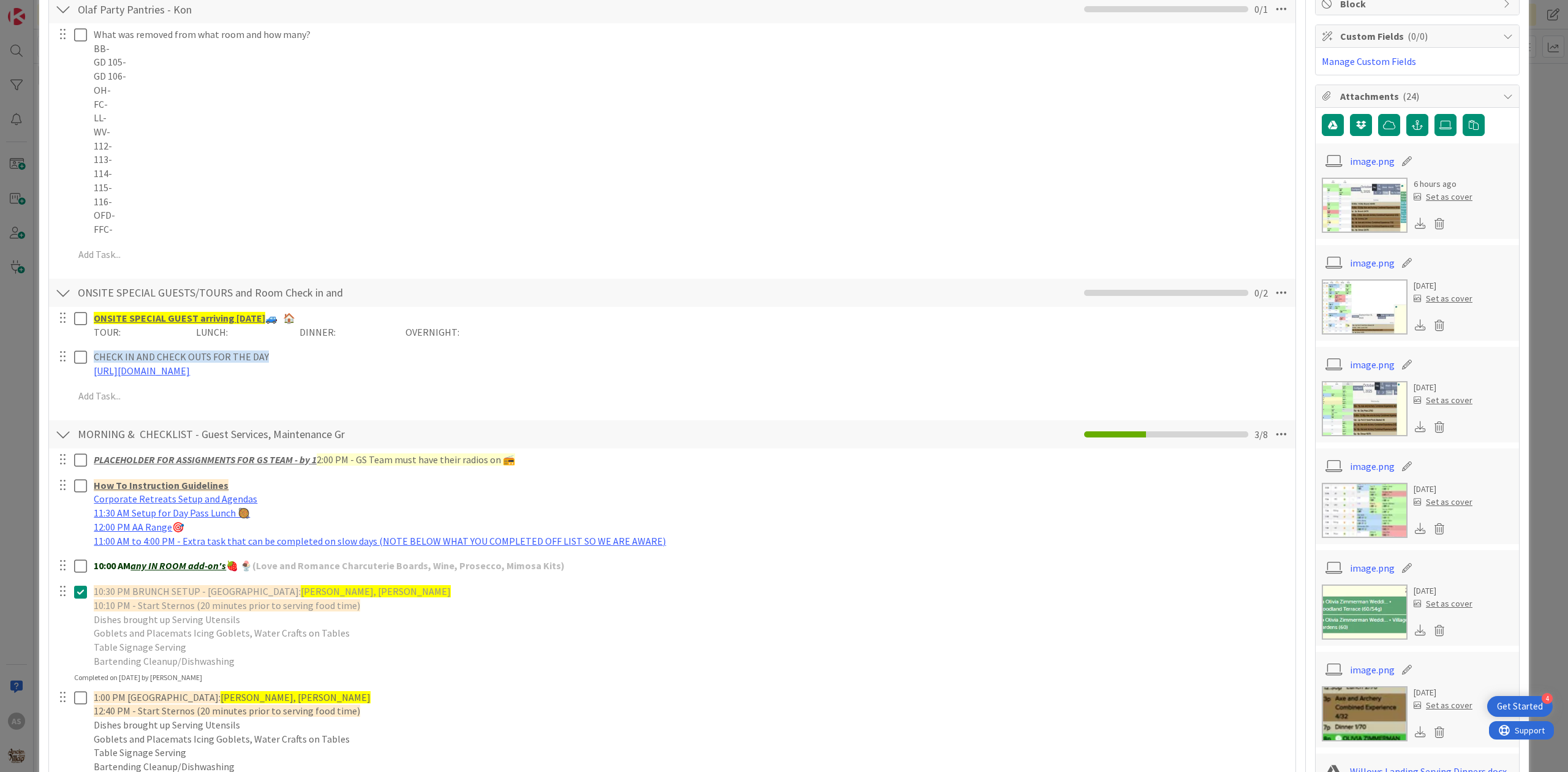
scroll to position [327, 0]
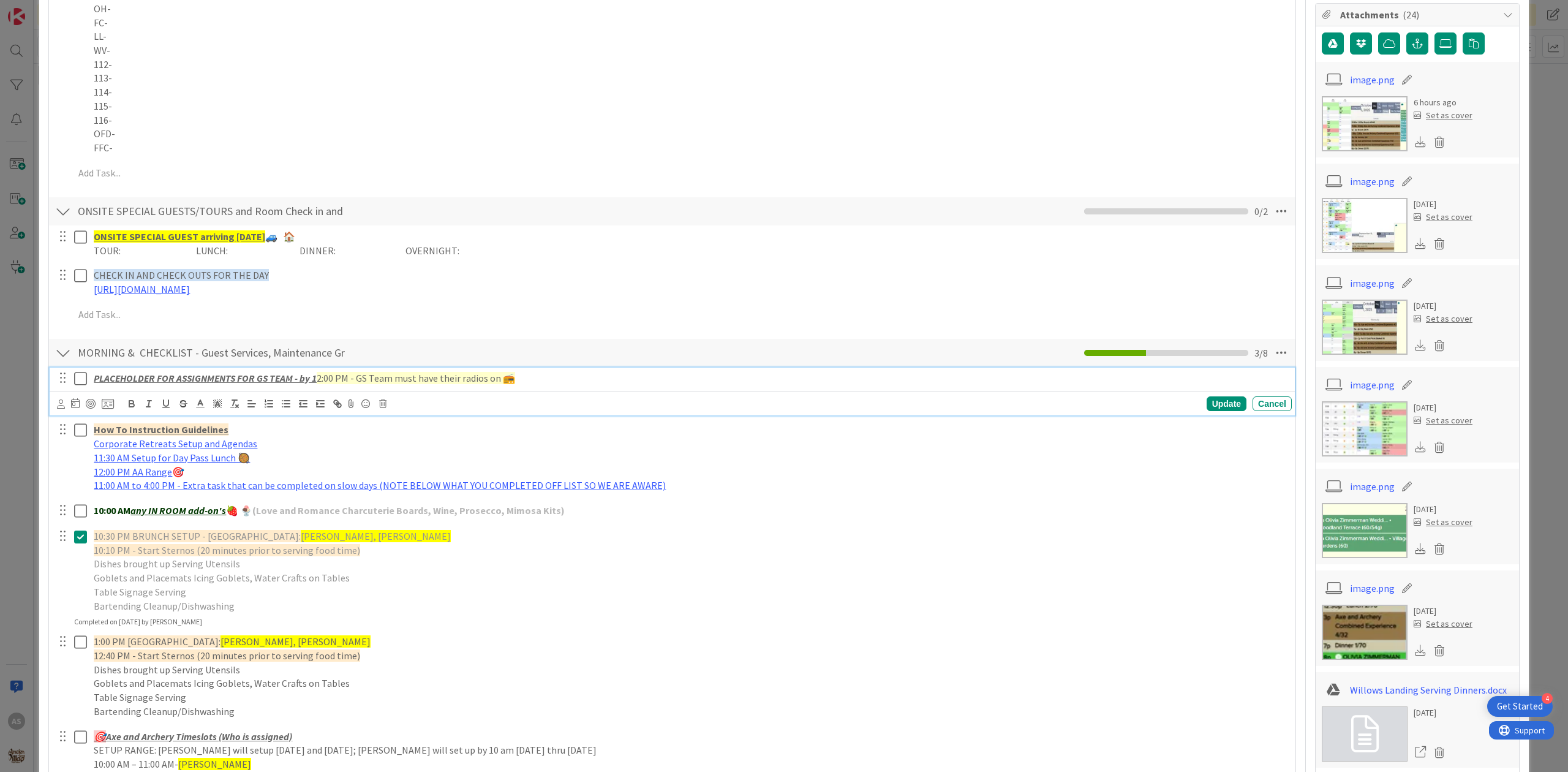
click at [84, 380] on icon at bounding box center [80, 378] width 13 height 15
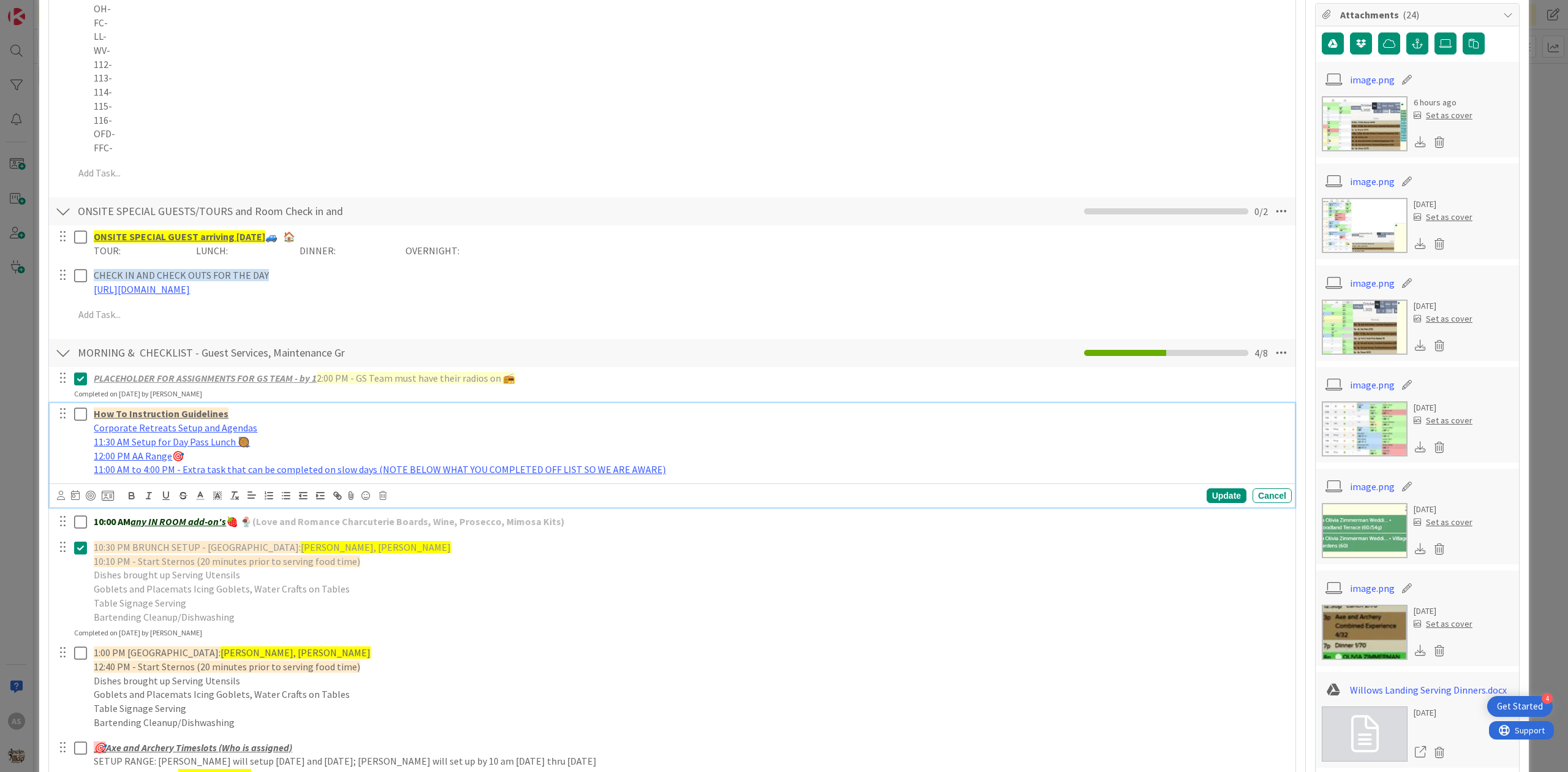
click at [82, 413] on icon at bounding box center [80, 414] width 13 height 15
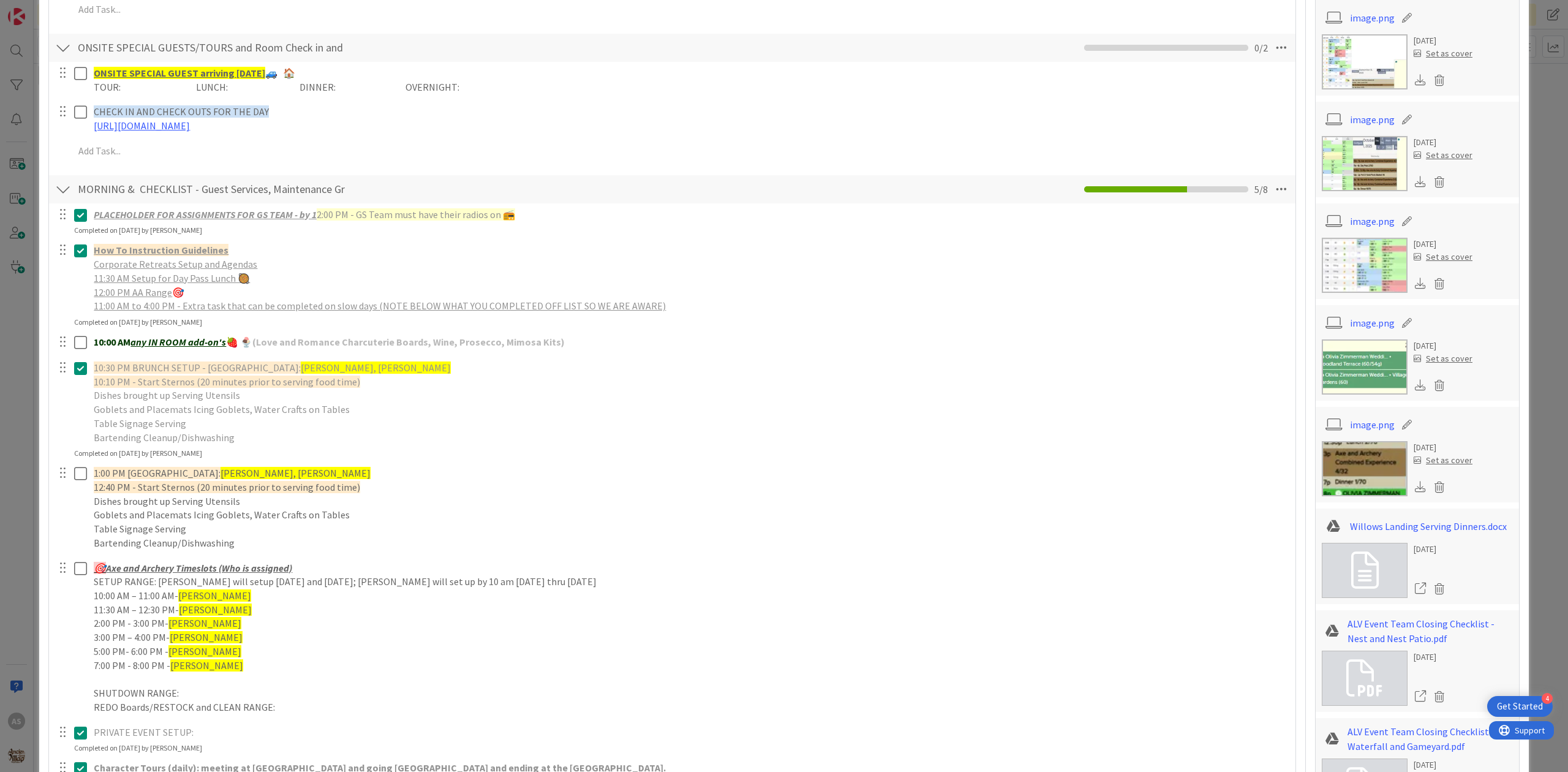
scroll to position [0, 0]
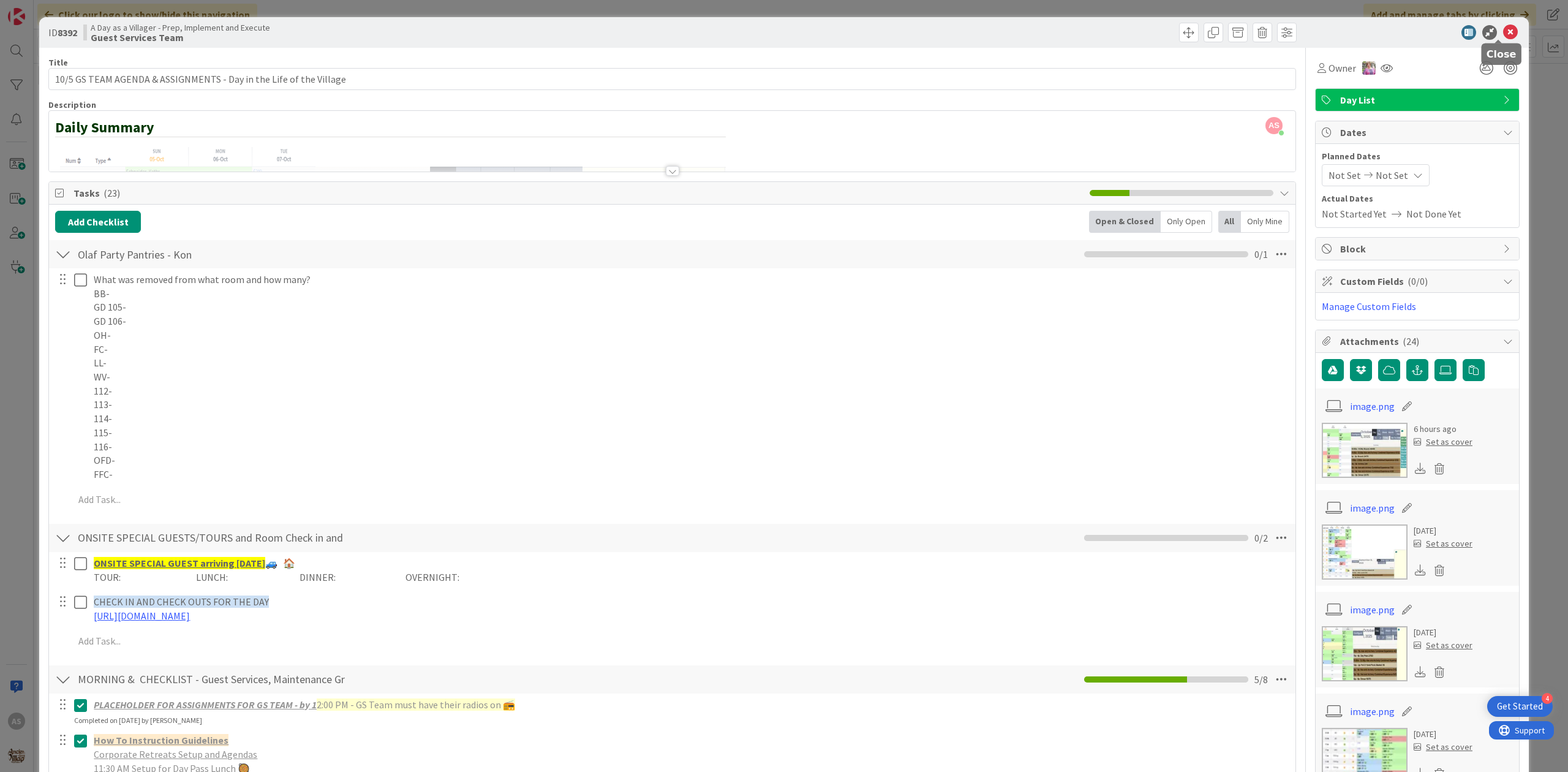
drag, startPoint x: 1500, startPoint y: 26, endPoint x: 1469, endPoint y: 48, distance: 38.0
click at [1503, 26] on icon at bounding box center [1510, 32] width 15 height 15
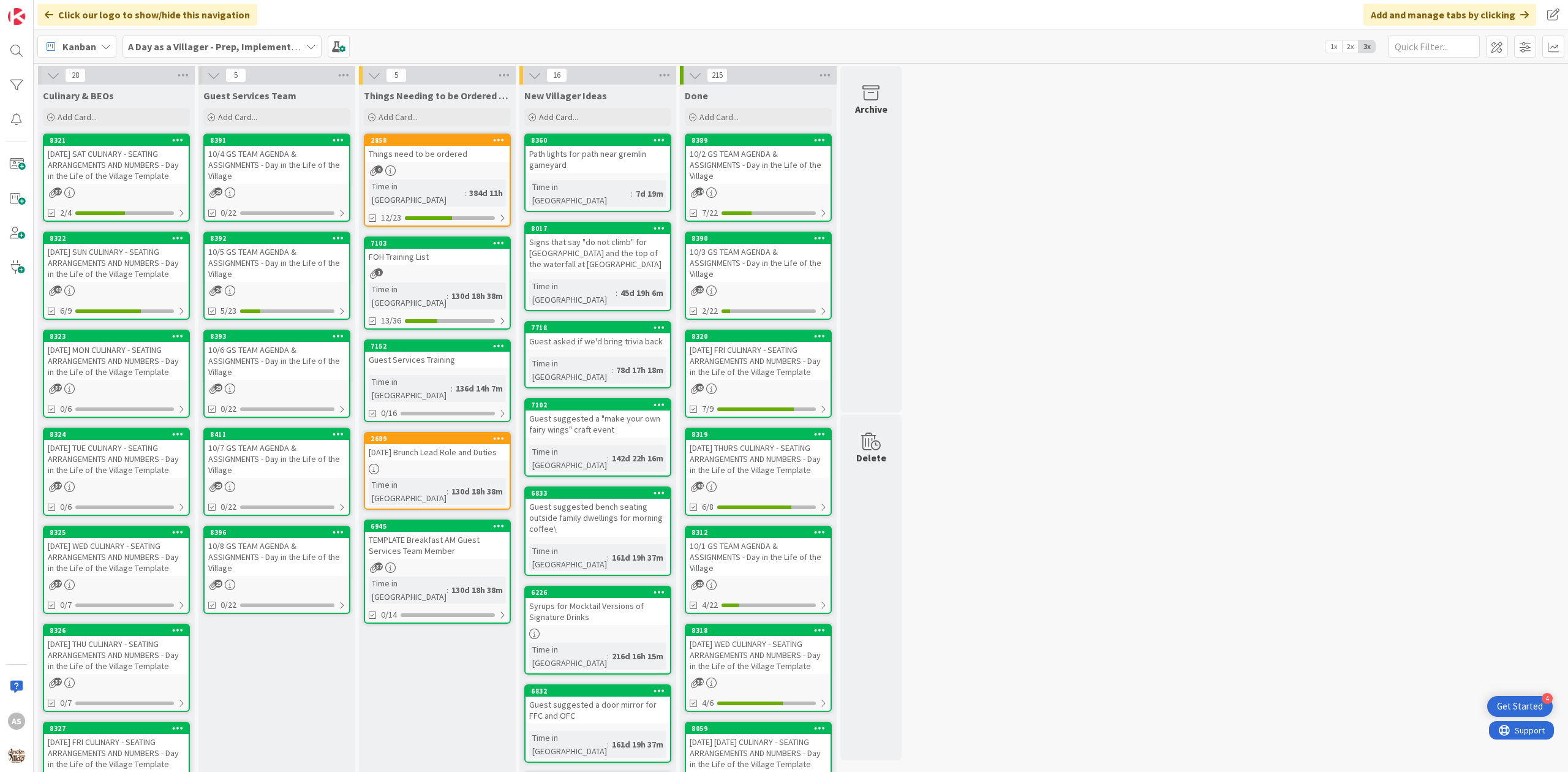
click at [128, 265] on div "[DATE] SUN CULINARY - SEATING ARRANGEMENTS AND NUMBERS - Day in the Life of the…" at bounding box center [116, 263] width 145 height 38
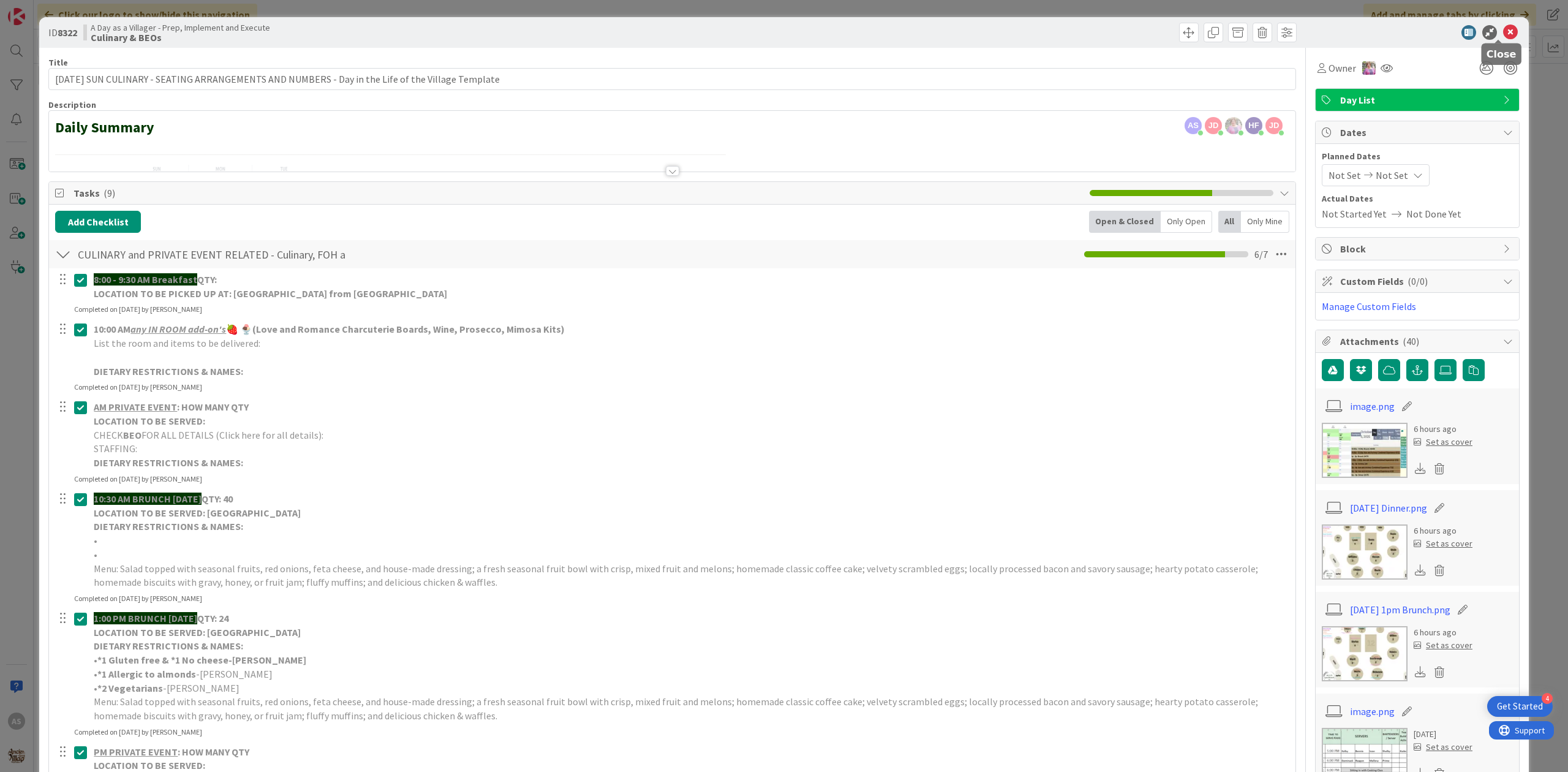
click at [1503, 35] on icon at bounding box center [1510, 32] width 15 height 15
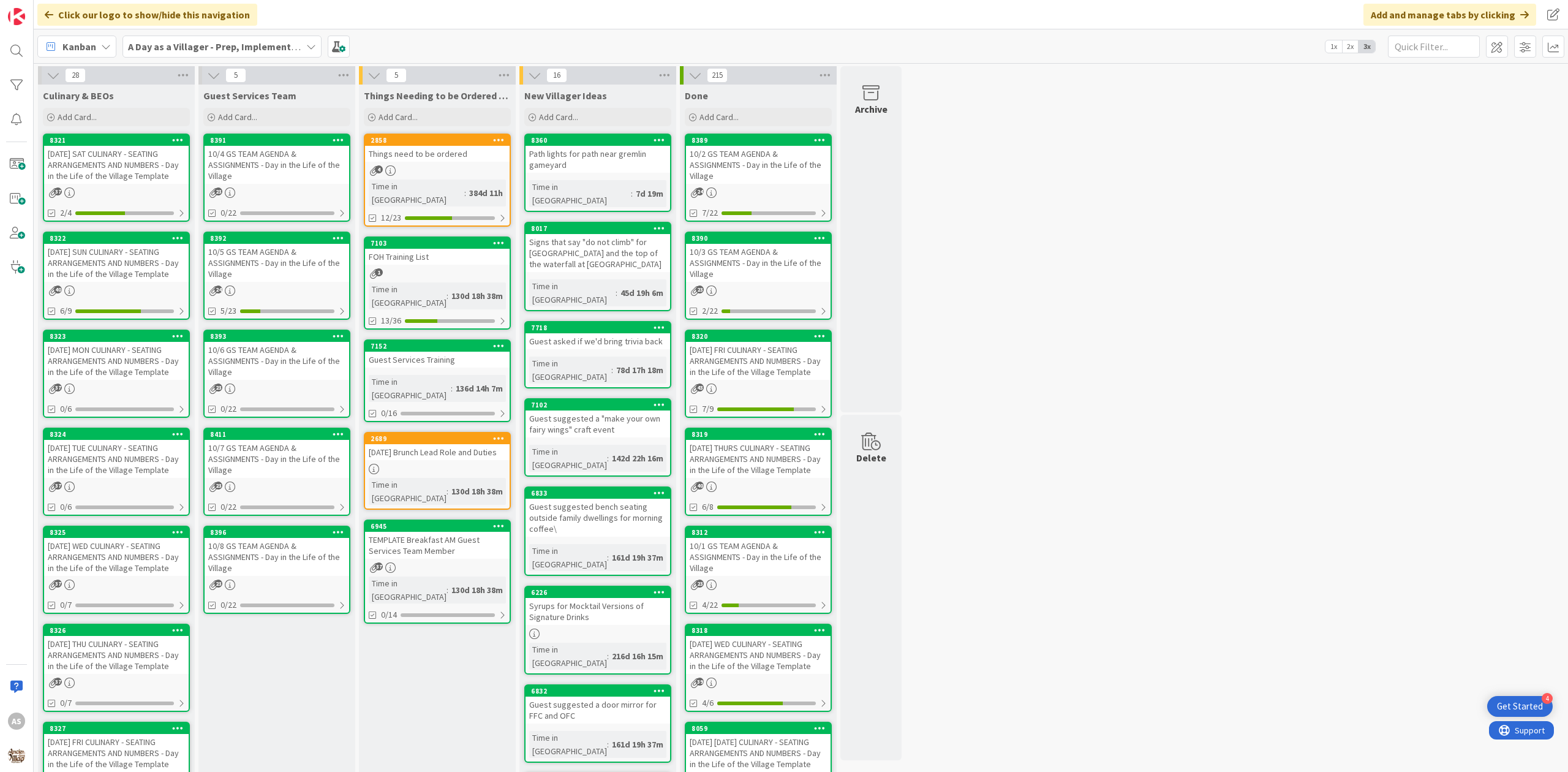
click at [261, 265] on div "10/5 GS TEAM AGENDA & ASSIGNMENTS - Day in the Life of the Village" at bounding box center [276, 263] width 145 height 38
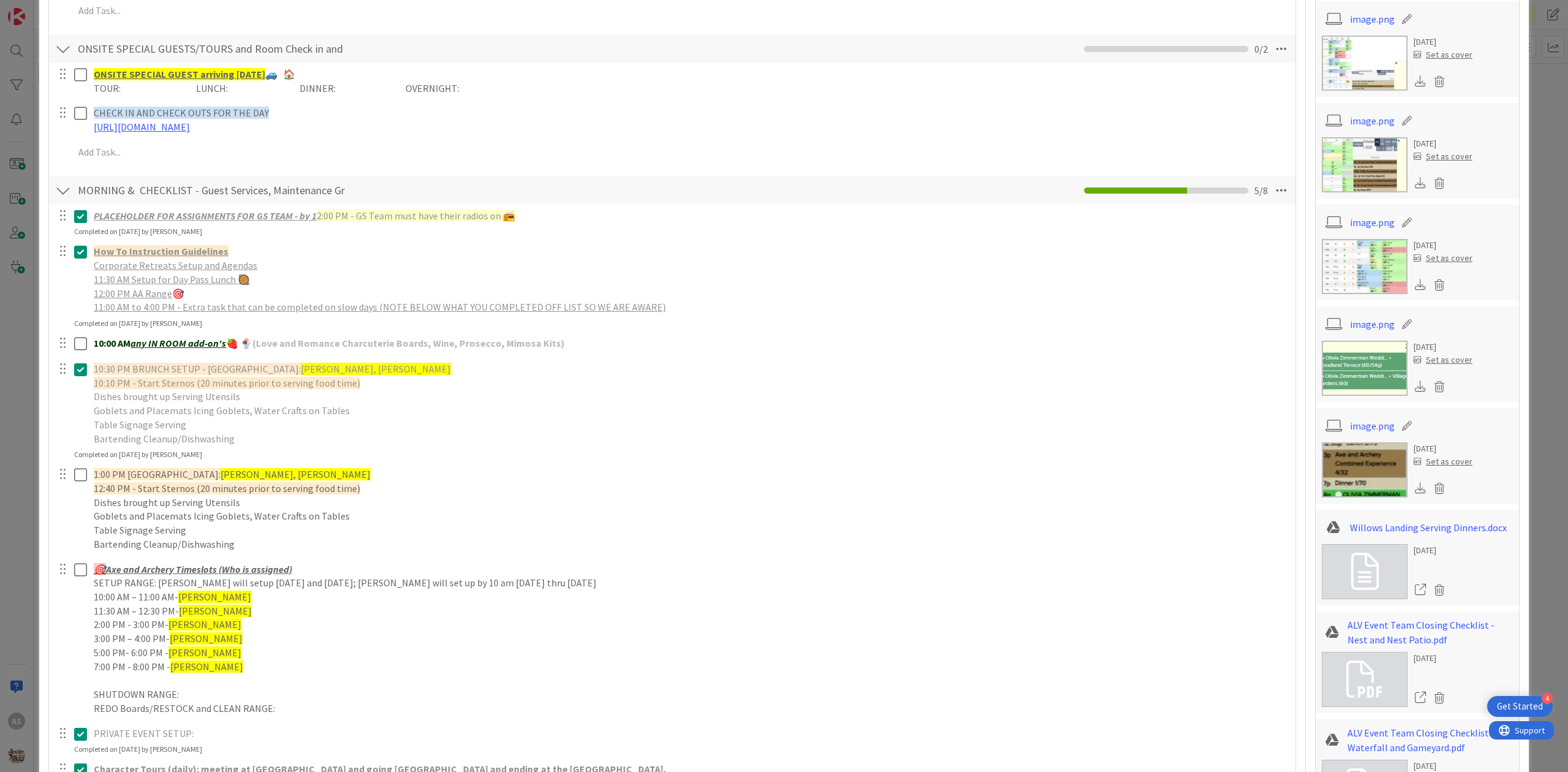
scroll to position [490, 0]
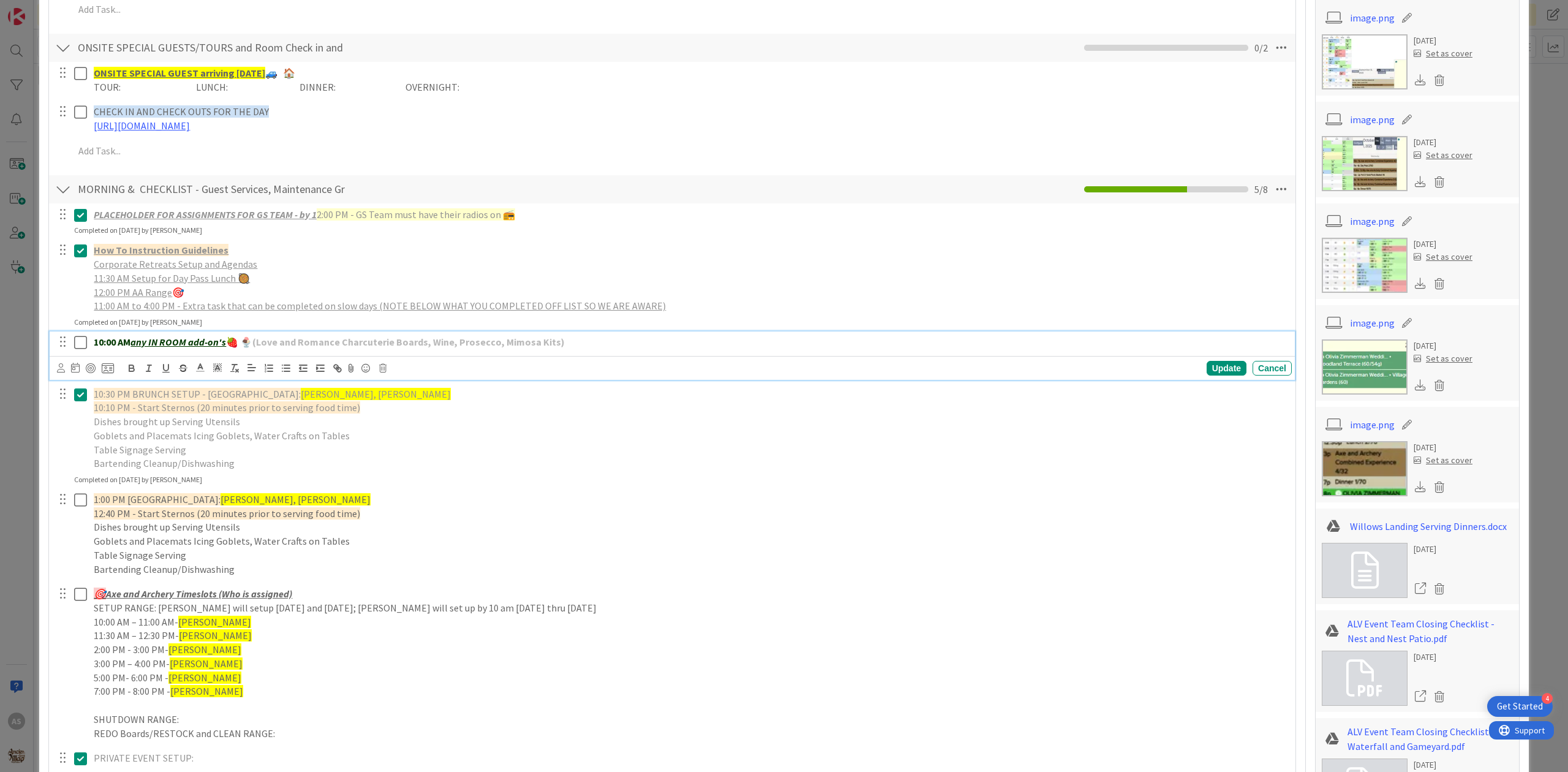
click at [82, 343] on icon at bounding box center [80, 342] width 13 height 15
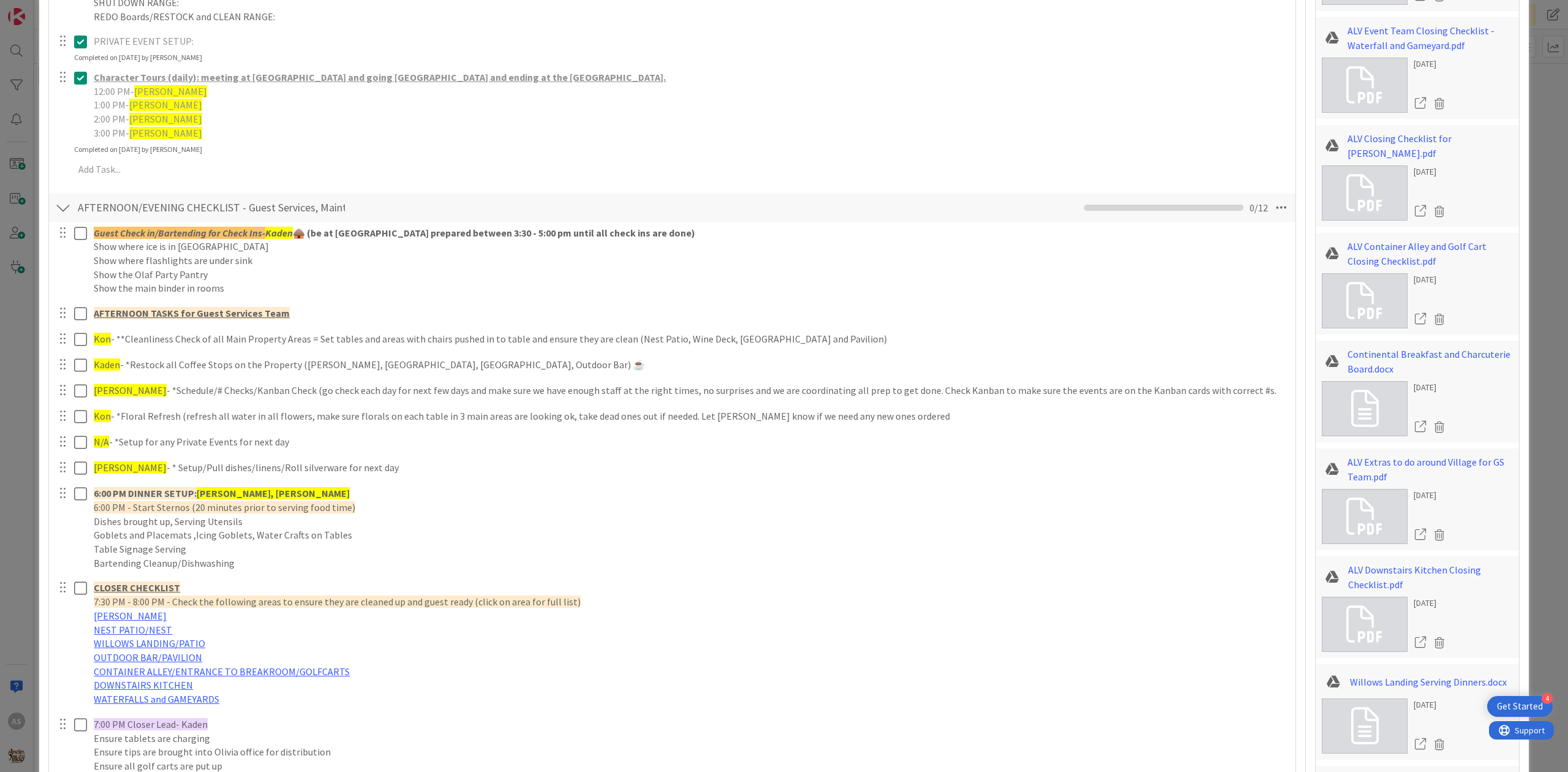
scroll to position [1225, 0]
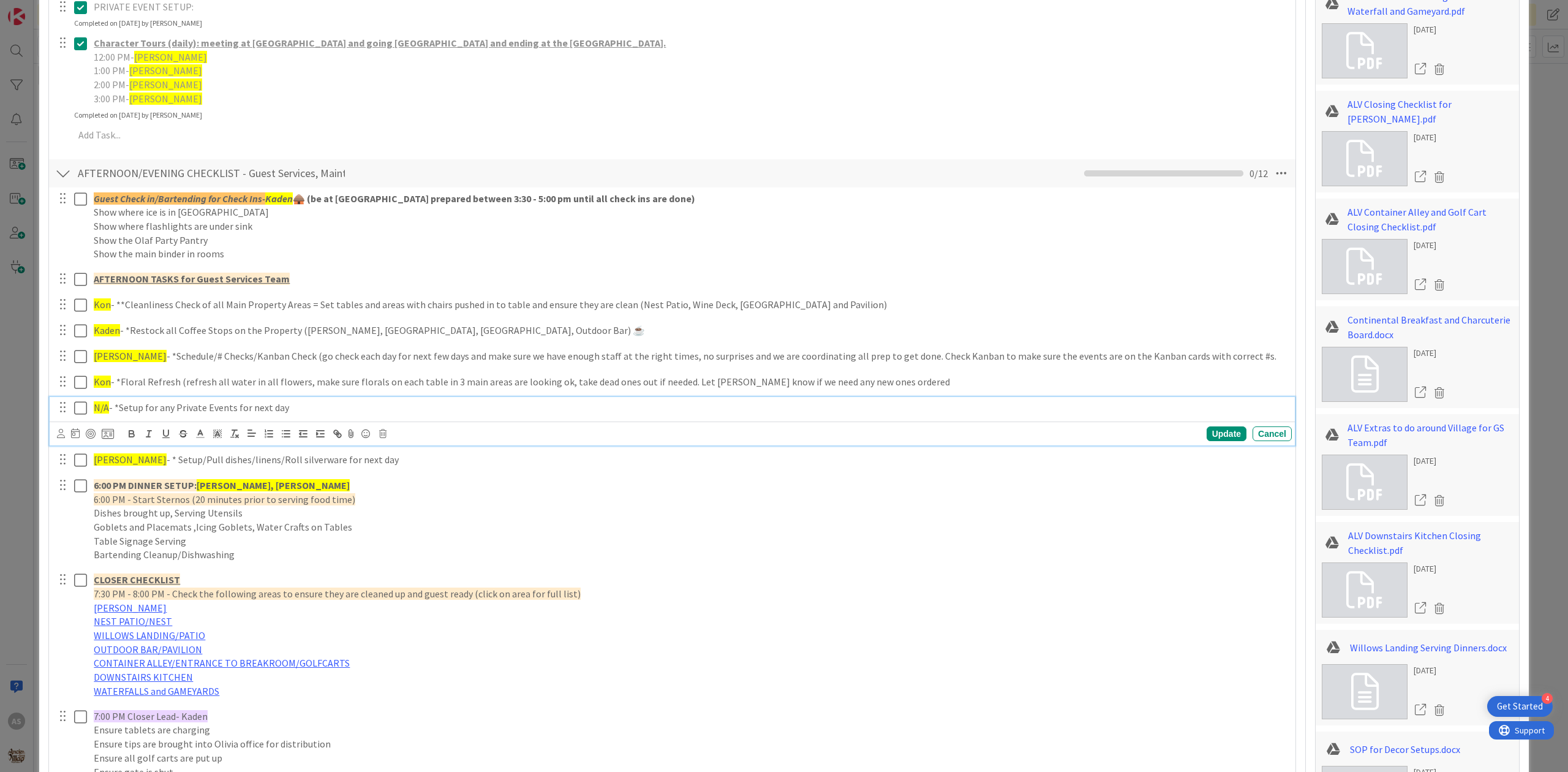
click at [82, 415] on icon at bounding box center [80, 407] width 13 height 15
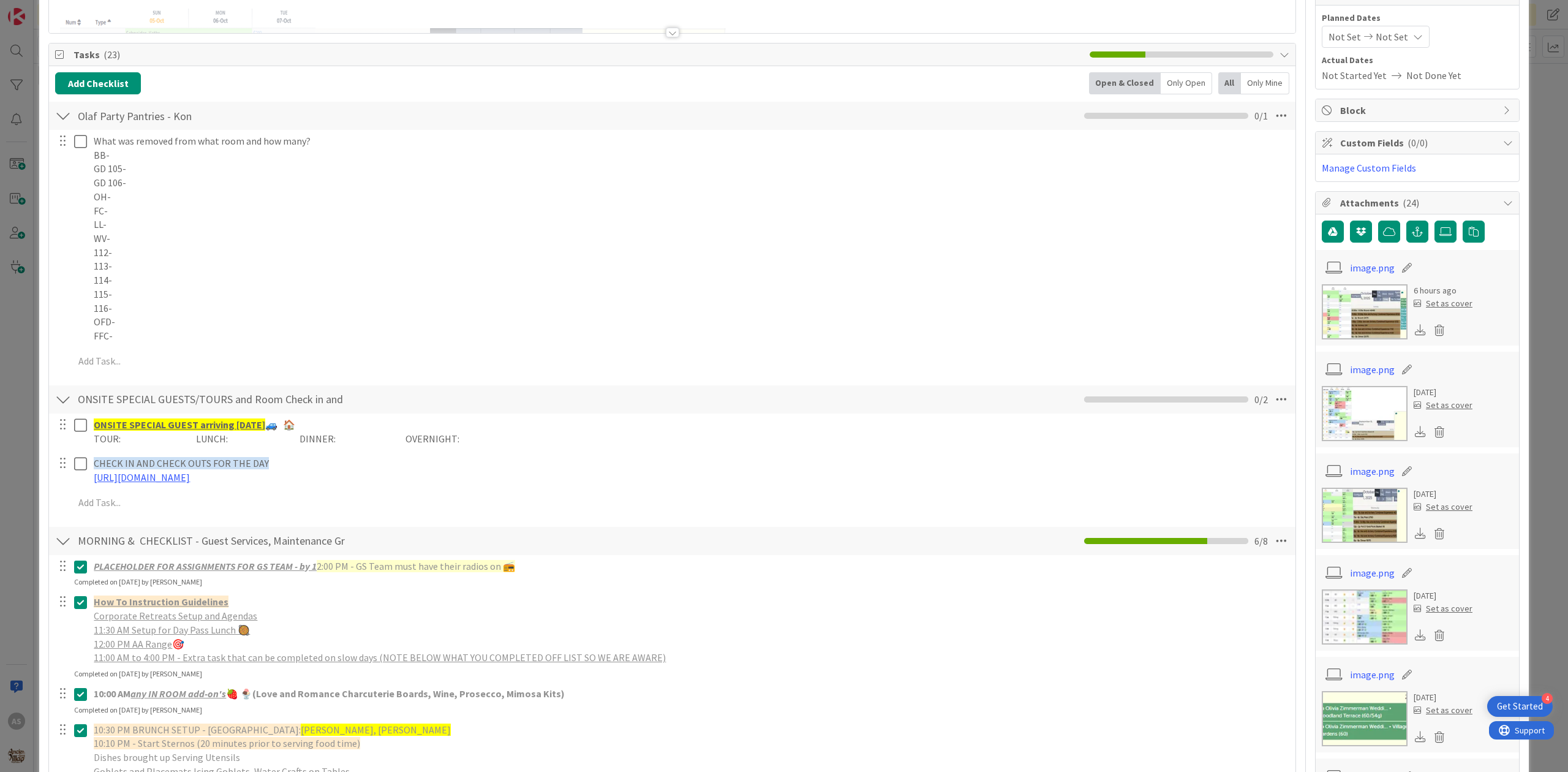
scroll to position [0, 0]
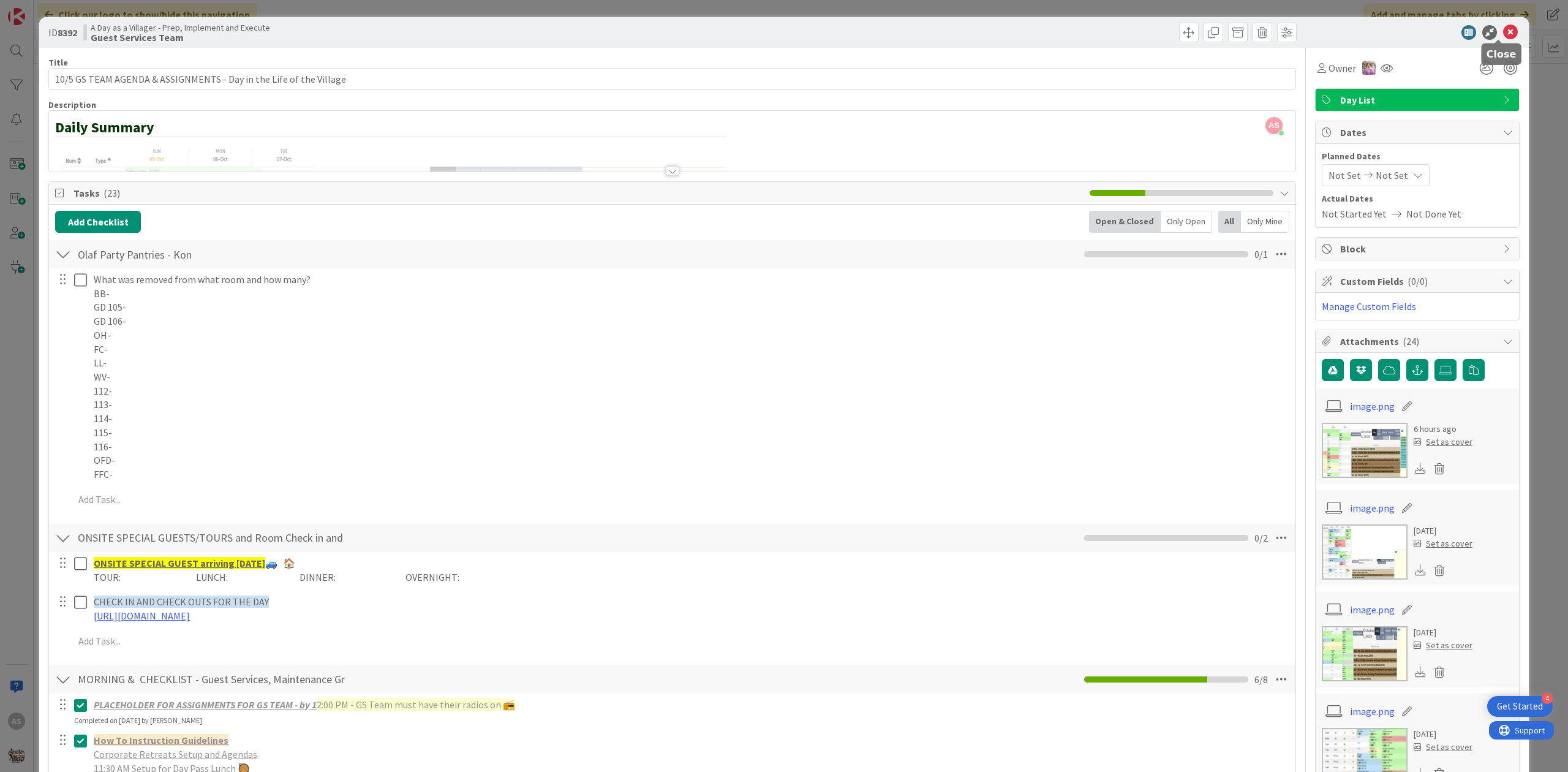
click at [1503, 30] on icon at bounding box center [1510, 32] width 15 height 15
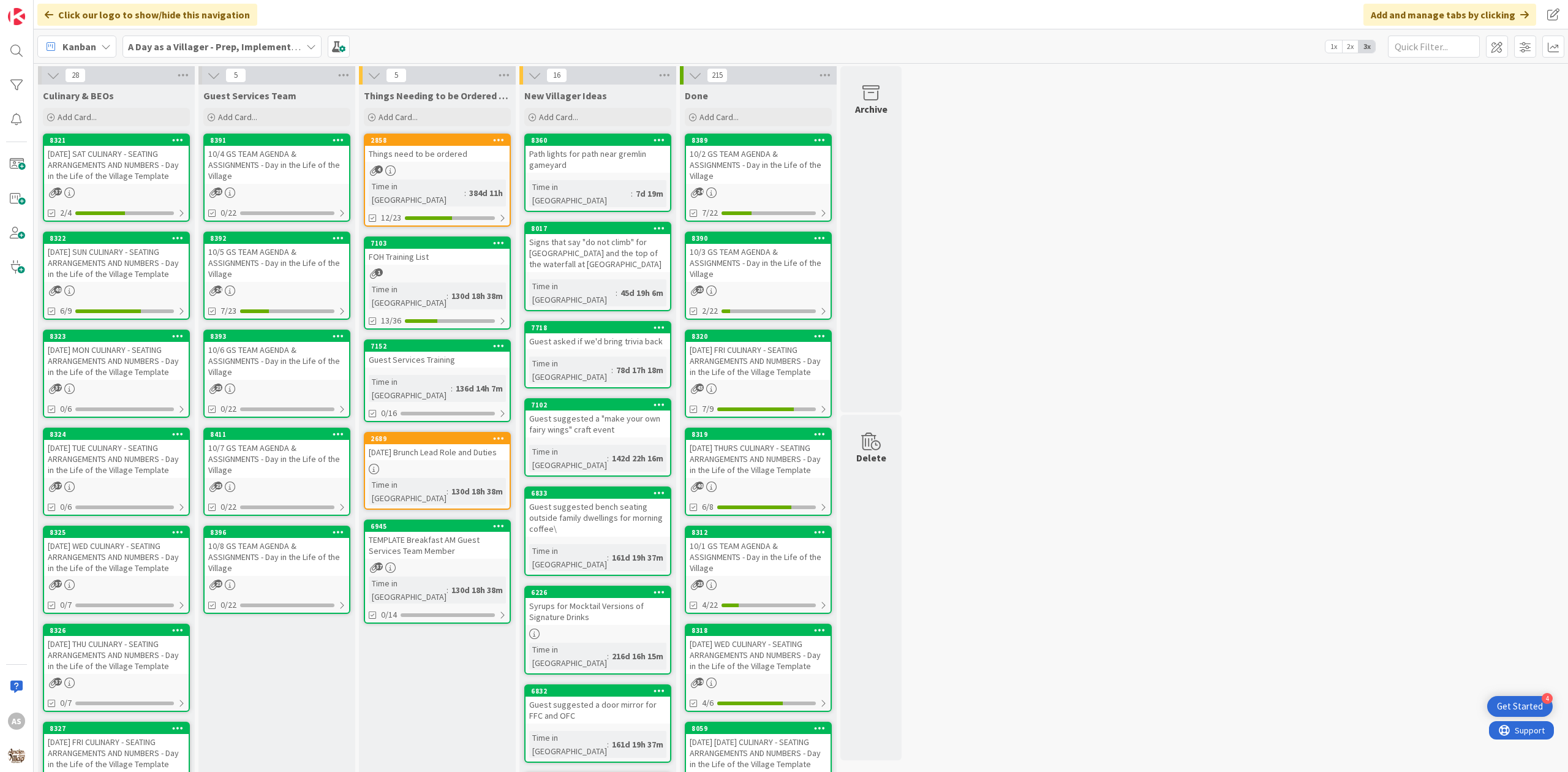
click at [277, 266] on div "10/5 GS TEAM AGENDA & ASSIGNMENTS - Day in the Life of the Village" at bounding box center [276, 263] width 145 height 38
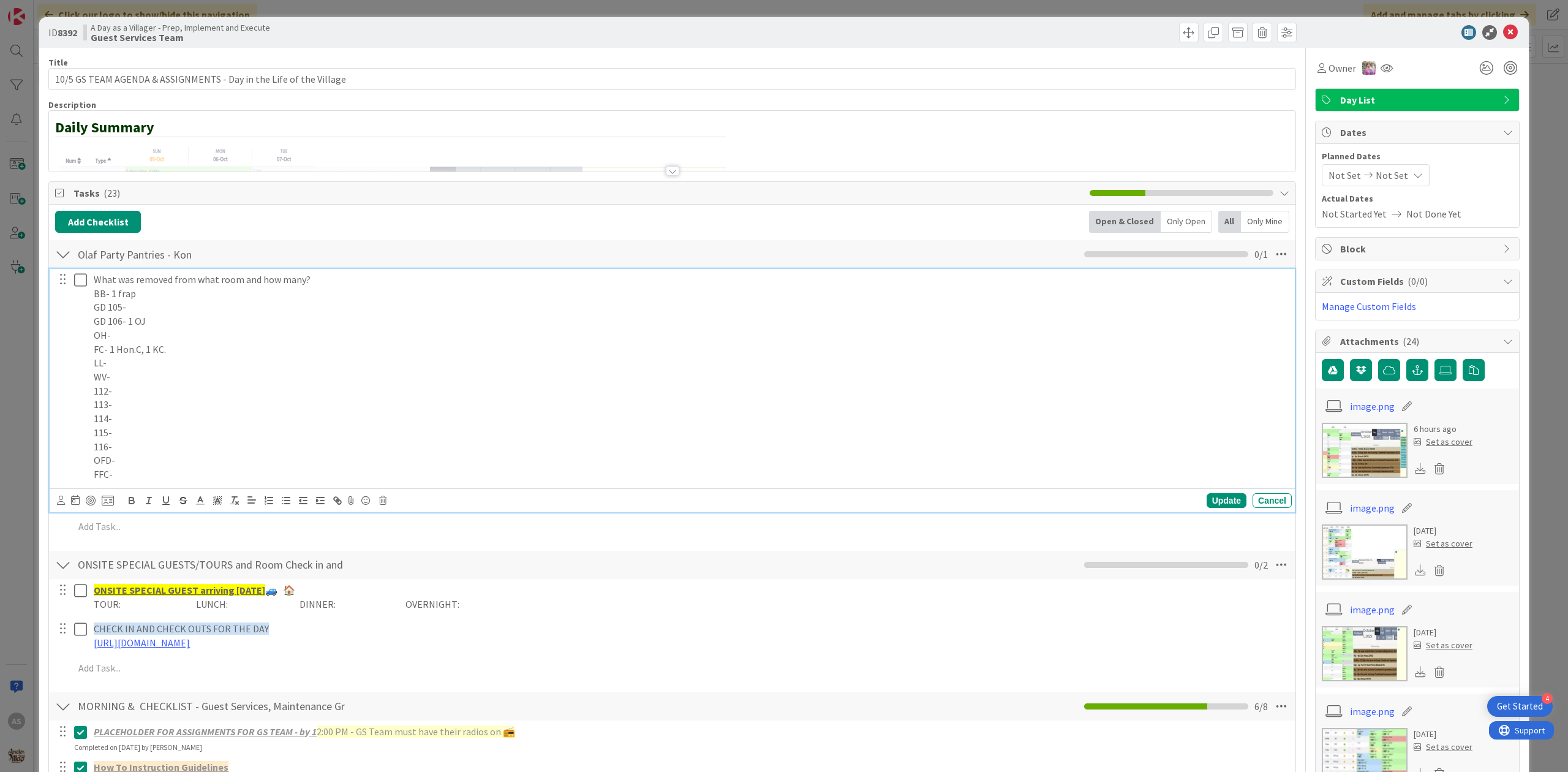
click at [153, 294] on p "BB- 1 frap" at bounding box center [690, 293] width 1193 height 14
click at [1222, 507] on div "Update" at bounding box center [1227, 500] width 39 height 15
drag, startPoint x: 187, startPoint y: 299, endPoint x: 110, endPoint y: 300, distance: 77.0
click at [110, 300] on p "BB- 1x Starbucks Frap" at bounding box center [690, 293] width 1193 height 14
copy p "1x Starbucks Frap"
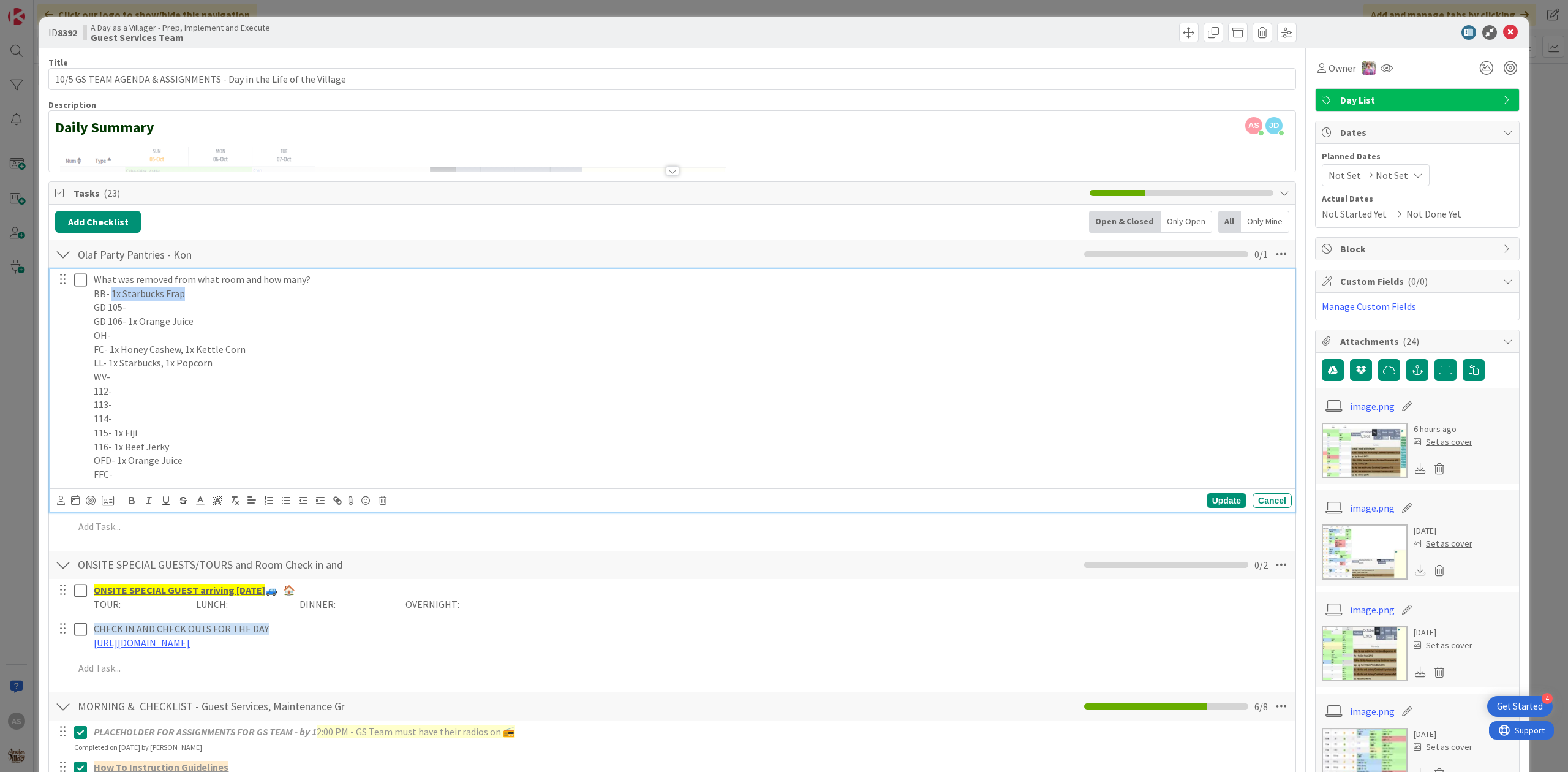
copy p "1x Starbucks Frap"
click at [203, 319] on p "GD 106- 1x Orange Juice" at bounding box center [690, 322] width 1193 height 14
drag, startPoint x: 194, startPoint y: 325, endPoint x: 129, endPoint y: 322, distance: 65.1
click at [129, 322] on p "GD 106- 1x Orange Juice" at bounding box center [690, 322] width 1193 height 14
copy p "1x Orange Juice"
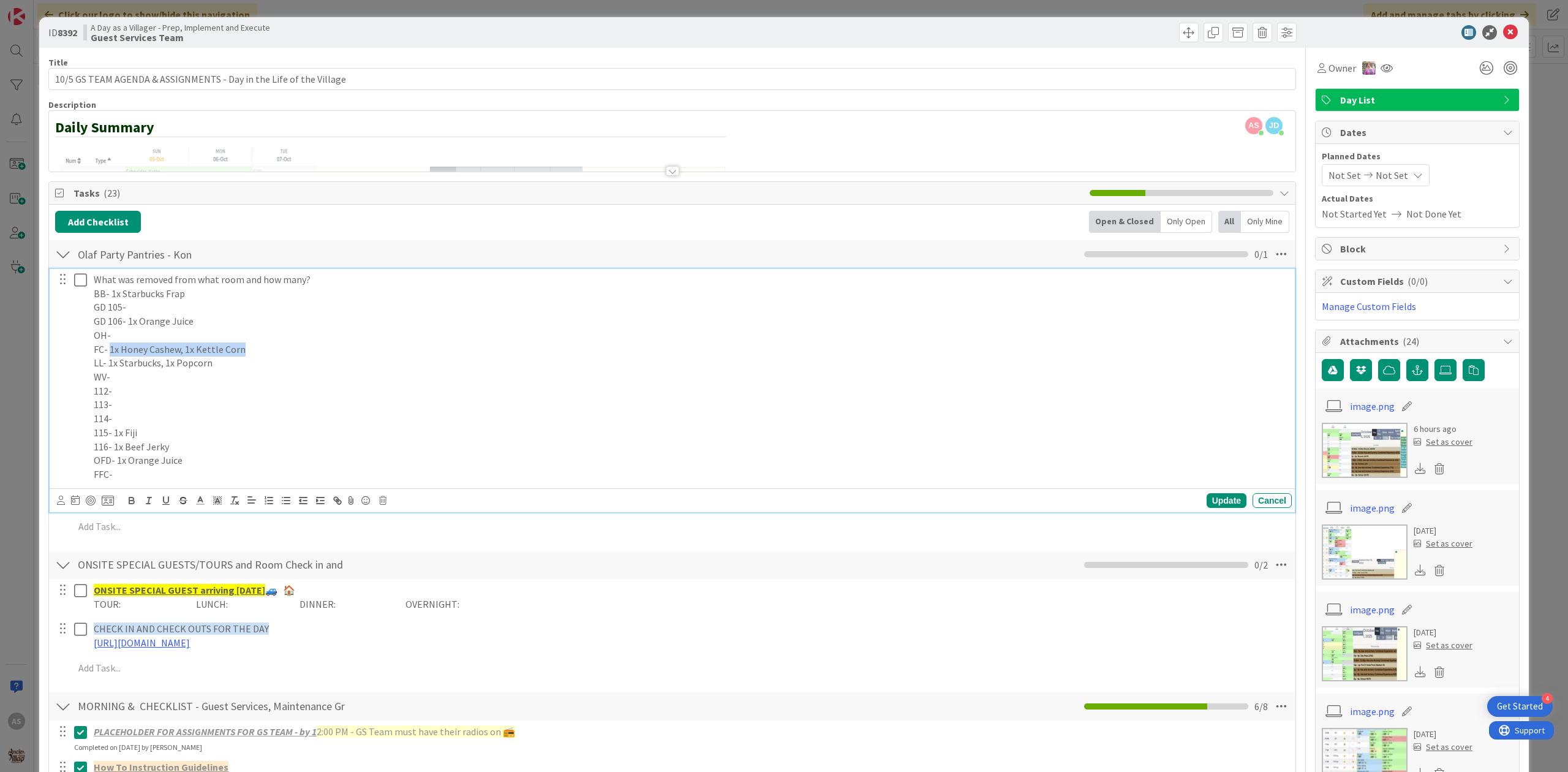
drag, startPoint x: 253, startPoint y: 349, endPoint x: 111, endPoint y: 351, distance: 142.0
click at [111, 351] on p "FC- 1x Honey Cashew, 1x Kettle Corn" at bounding box center [690, 349] width 1193 height 14
copy p "1x Honey Cashew, 1x Kettle Corn"
click at [231, 364] on p "LL- 1x Starbucks, 1x Popcorn" at bounding box center [690, 363] width 1193 height 14
drag, startPoint x: 215, startPoint y: 368, endPoint x: 109, endPoint y: 365, distance: 106.0
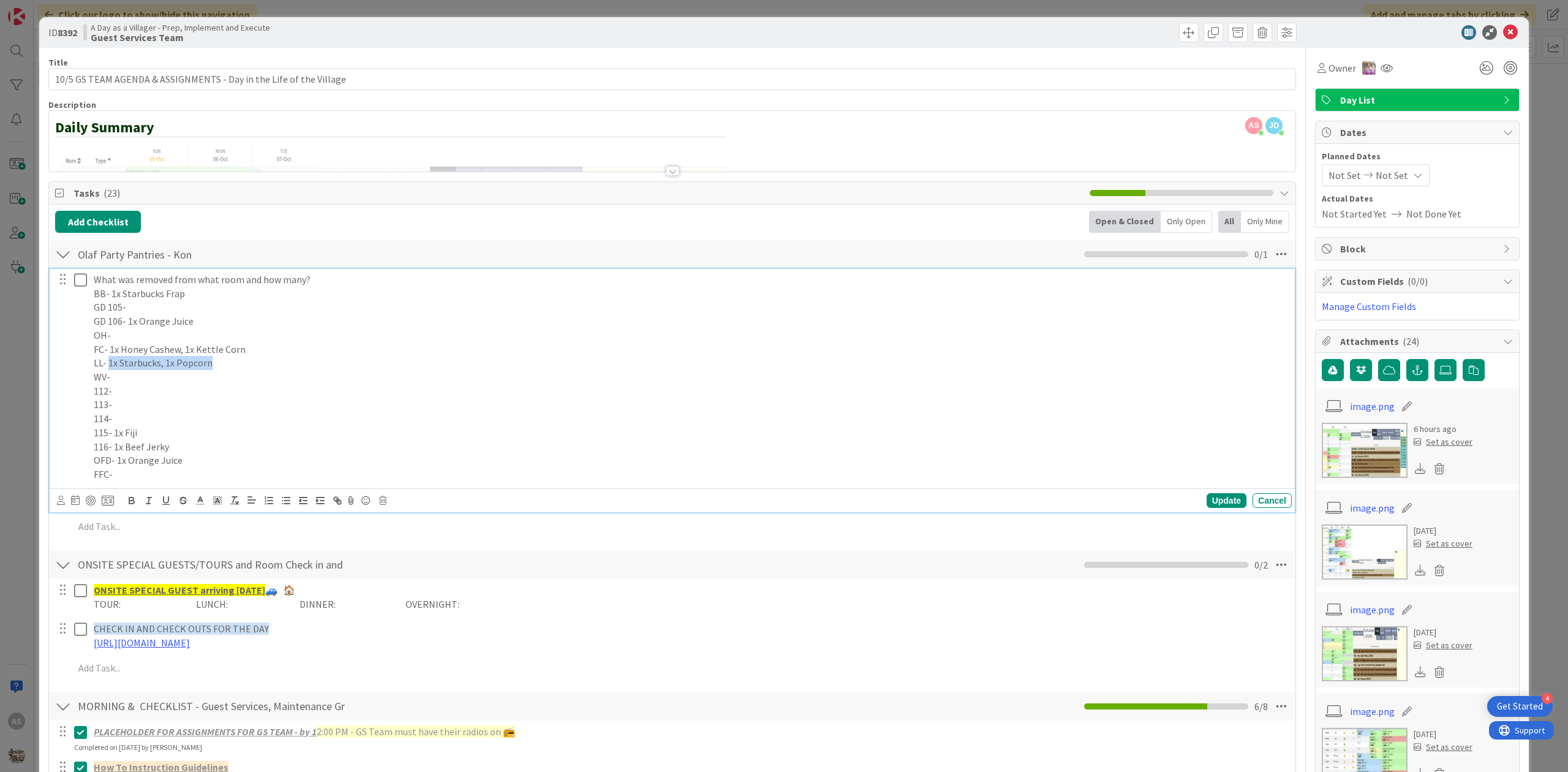
click at [109, 365] on p "LL- 1x Starbucks, 1x Popcorn" at bounding box center [690, 363] width 1193 height 14
copy p "1x Starbucks, 1x Popcorn"
click at [172, 421] on p "114-" at bounding box center [690, 419] width 1193 height 14
drag, startPoint x: 155, startPoint y: 433, endPoint x: 115, endPoint y: 429, distance: 40.2
click at [115, 429] on p "115- 1x Fiji" at bounding box center [690, 433] width 1193 height 14
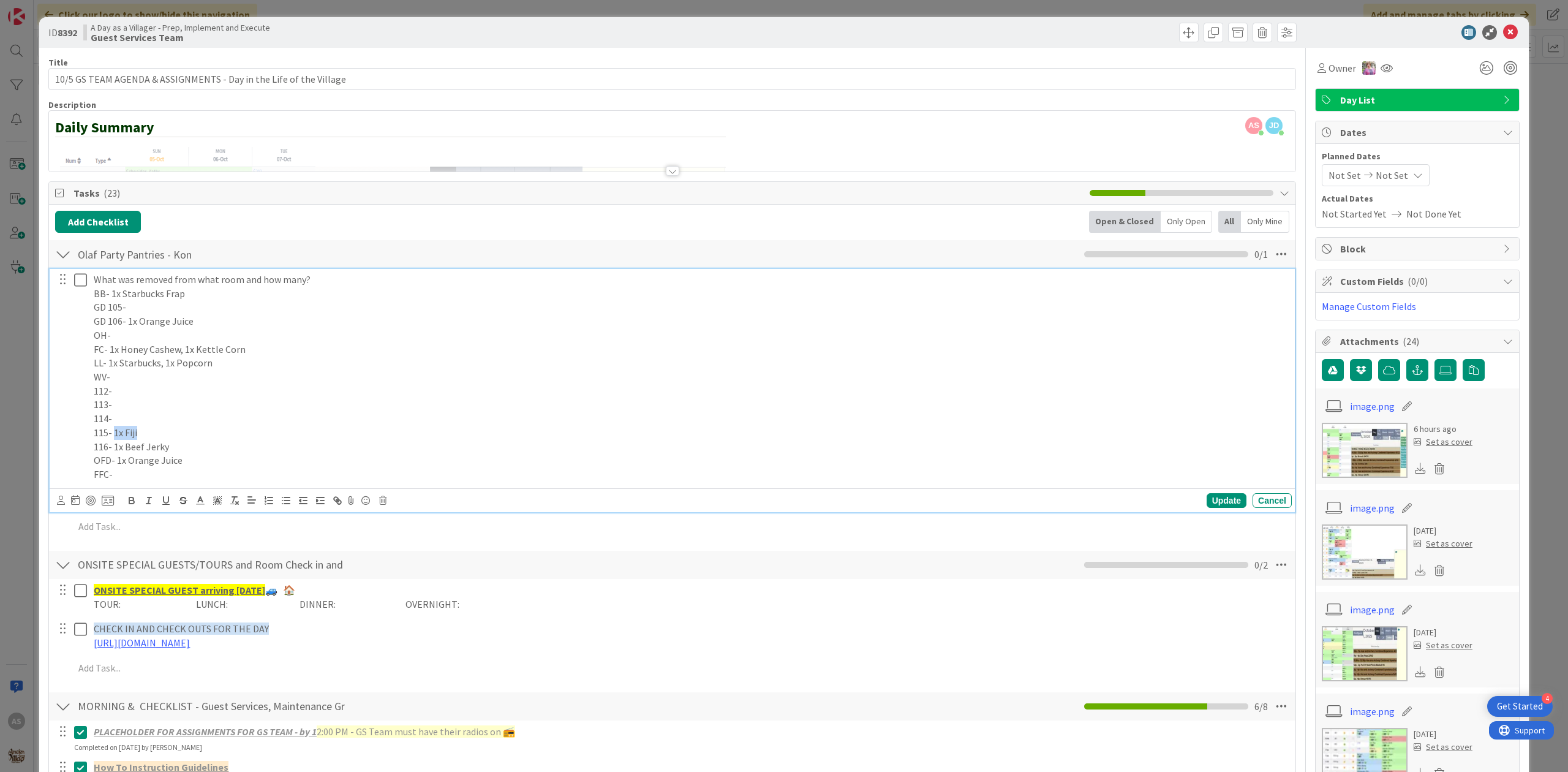
copy p "1x Fiji"
drag, startPoint x: 207, startPoint y: 454, endPoint x: 187, endPoint y: 449, distance: 20.6
click at [206, 454] on div "What was removed from what room and how many? BB- 1x Starbucks Frap GD 105- GD …" at bounding box center [690, 377] width 1203 height 216
click at [187, 446] on p "116- 1x Beef Jerky" at bounding box center [690, 446] width 1193 height 14
drag, startPoint x: 179, startPoint y: 445, endPoint x: 113, endPoint y: 449, distance: 66.1
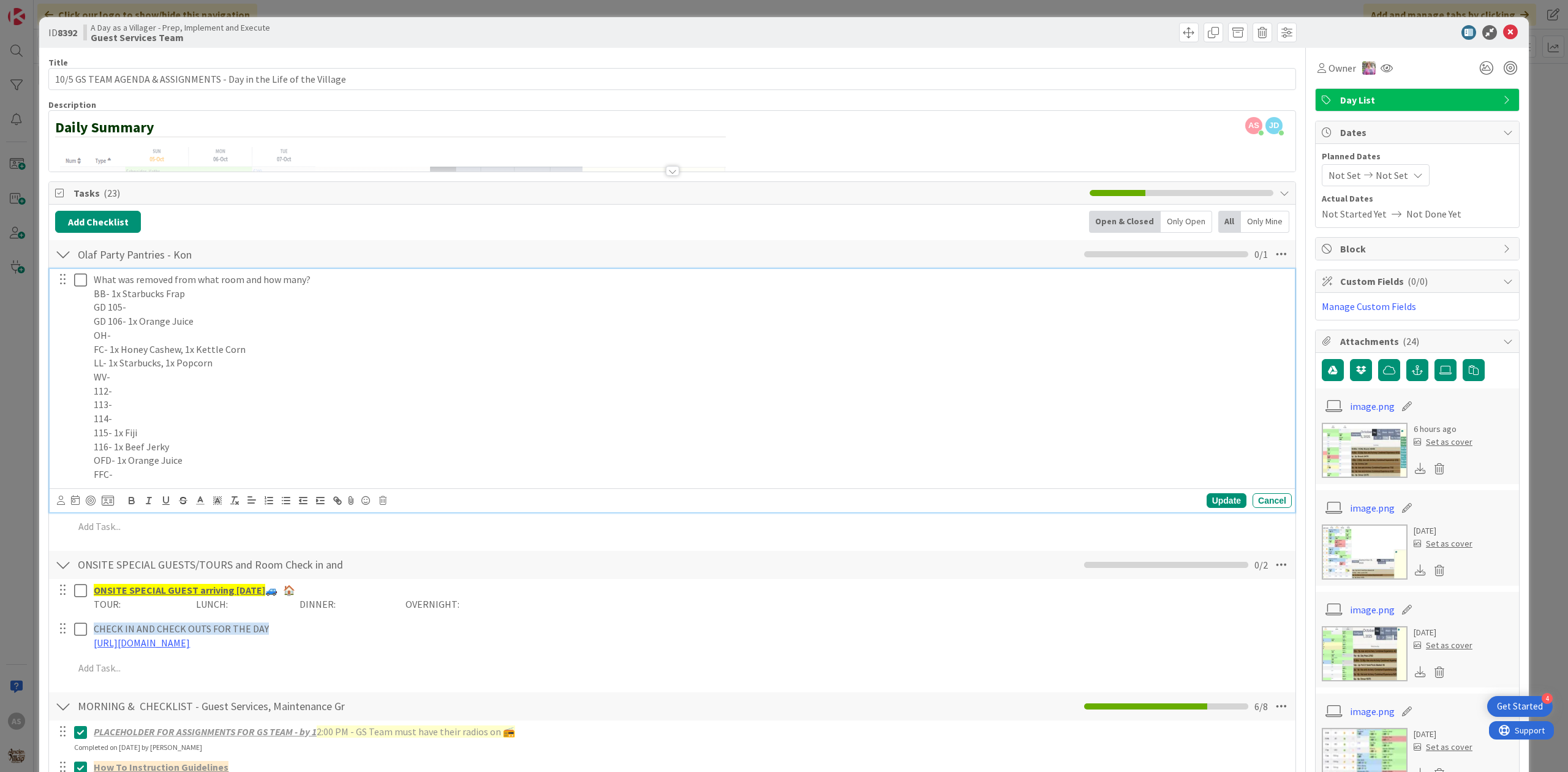
click at [113, 449] on p "116- 1x Beef Jerky" at bounding box center [690, 446] width 1193 height 14
copy p "1x Beef Jerky"
click at [189, 464] on p "OFD- 1x Orange Juice" at bounding box center [690, 460] width 1193 height 14
drag, startPoint x: 146, startPoint y: 461, endPoint x: 120, endPoint y: 464, distance: 26.2
click at [120, 464] on p "OFD- 1x Orange Juice" at bounding box center [690, 460] width 1193 height 14
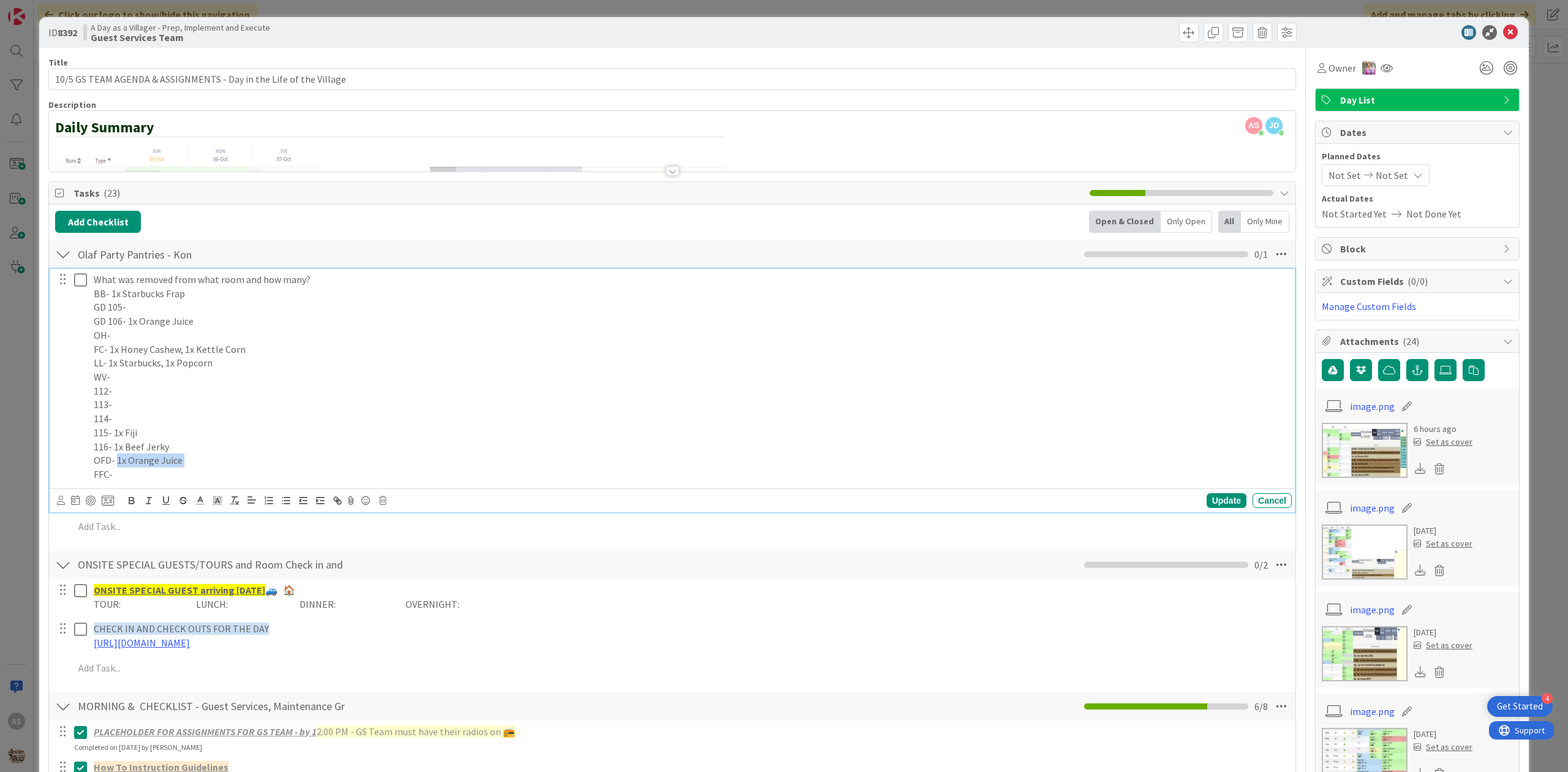
copy p "1x Orange Juice"
drag, startPoint x: 268, startPoint y: 371, endPoint x: 170, endPoint y: 381, distance: 98.5
click at [261, 371] on p "WV-" at bounding box center [690, 377] width 1193 height 14
drag, startPoint x: 228, startPoint y: 369, endPoint x: 110, endPoint y: 364, distance: 118.1
click at [110, 364] on p "LL- 1x Starbucks, 1x Popcorn" at bounding box center [690, 363] width 1193 height 14
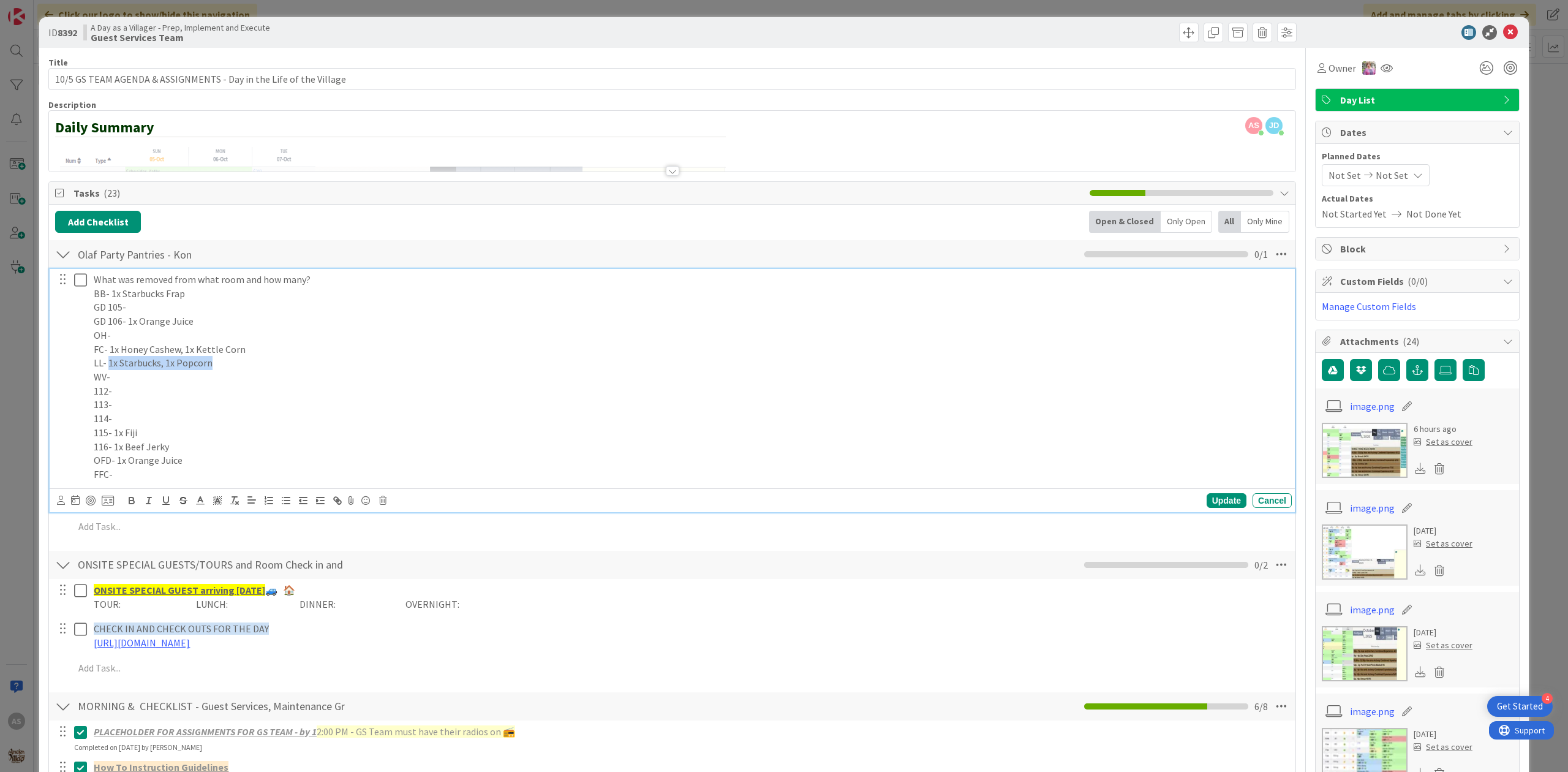
copy p "1x Starbucks, 1x Popcorn"
click at [1192, 498] on div "Update Cancel" at bounding box center [1048, 500] width 490 height 15
click at [81, 284] on icon at bounding box center [80, 279] width 13 height 15
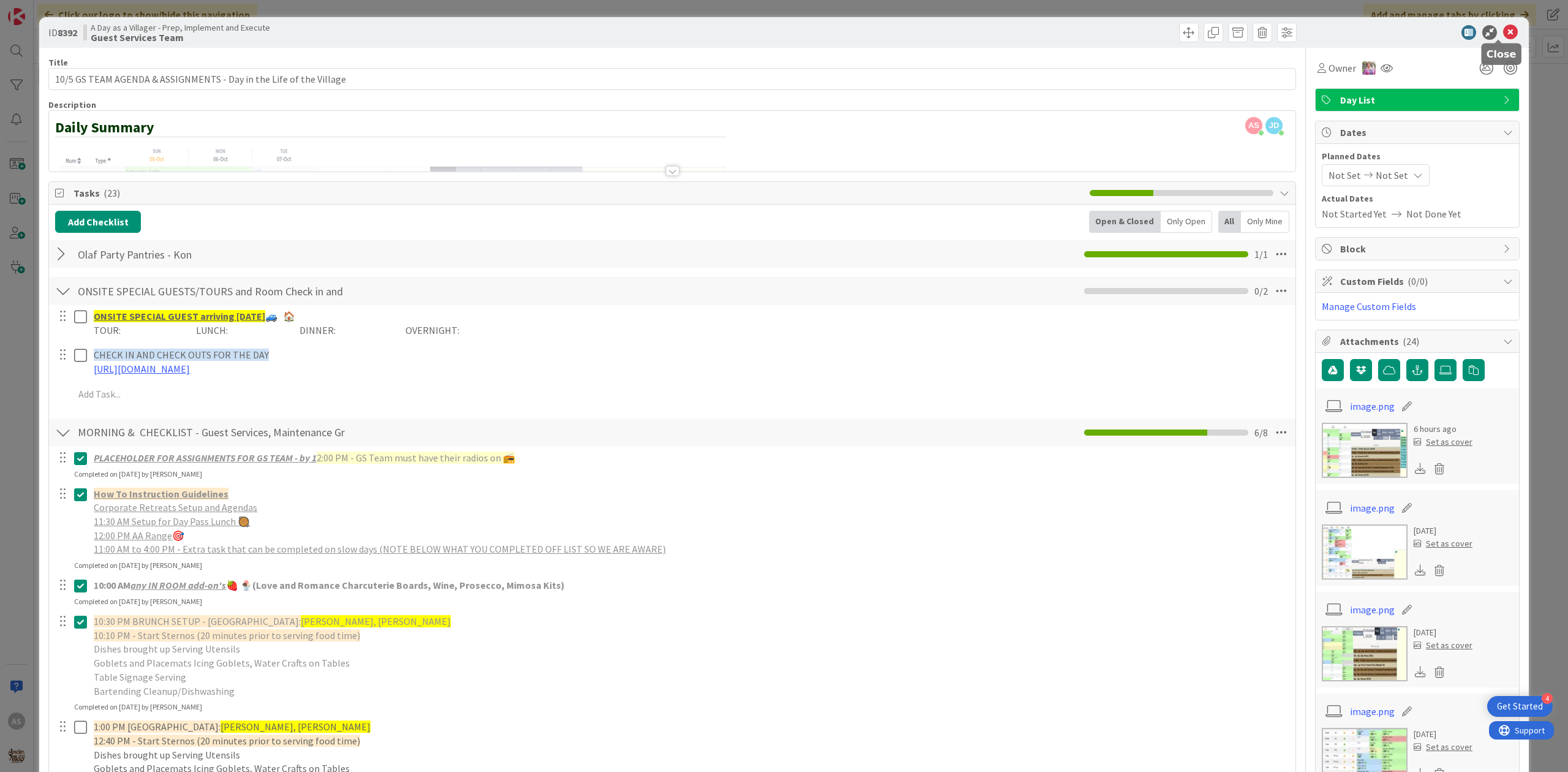
click at [1503, 30] on icon at bounding box center [1510, 32] width 15 height 15
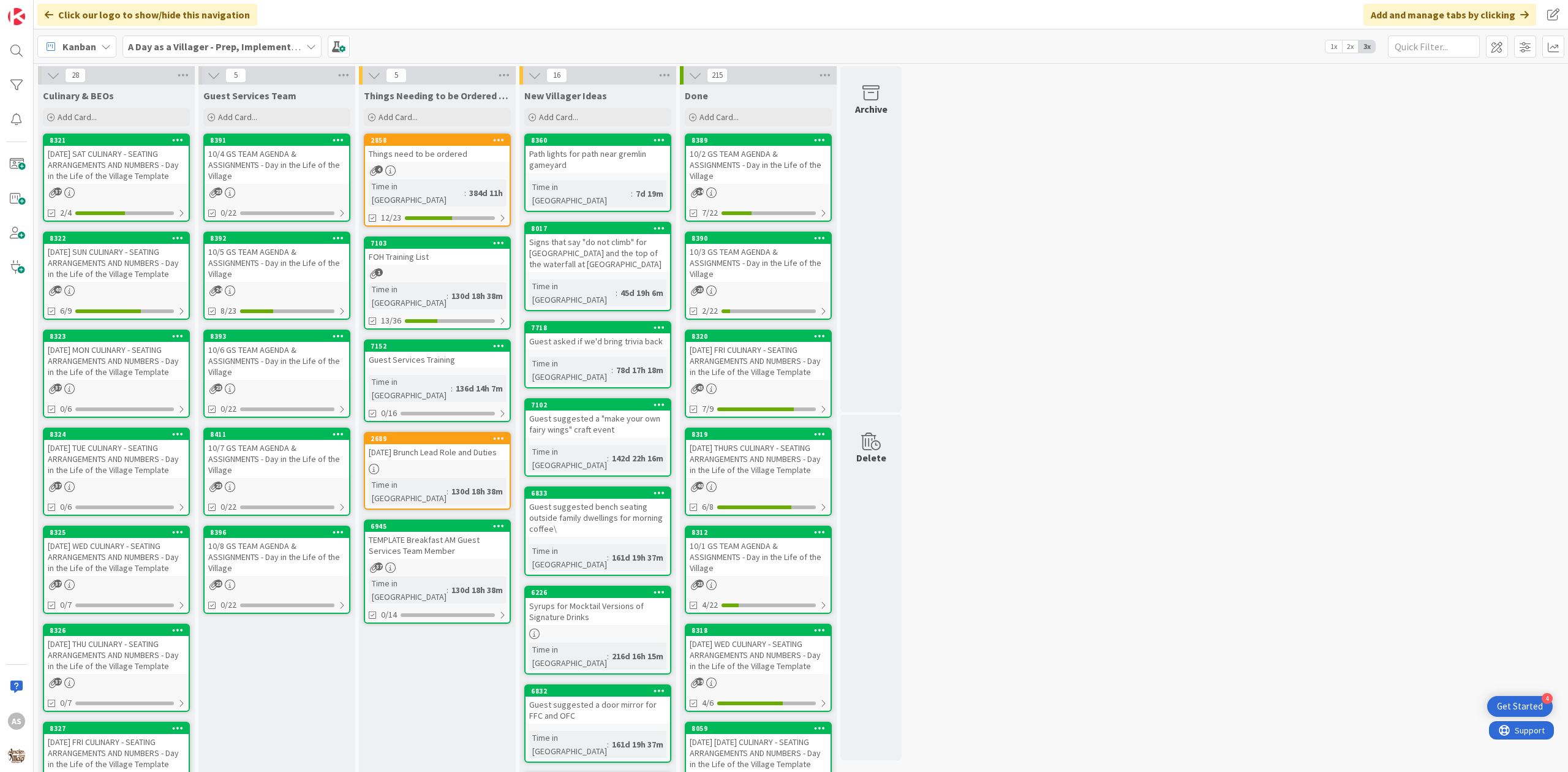
click at [254, 275] on div "10/5 GS TEAM AGENDA & ASSIGNMENTS - Day in the Life of the Village" at bounding box center [276, 263] width 145 height 38
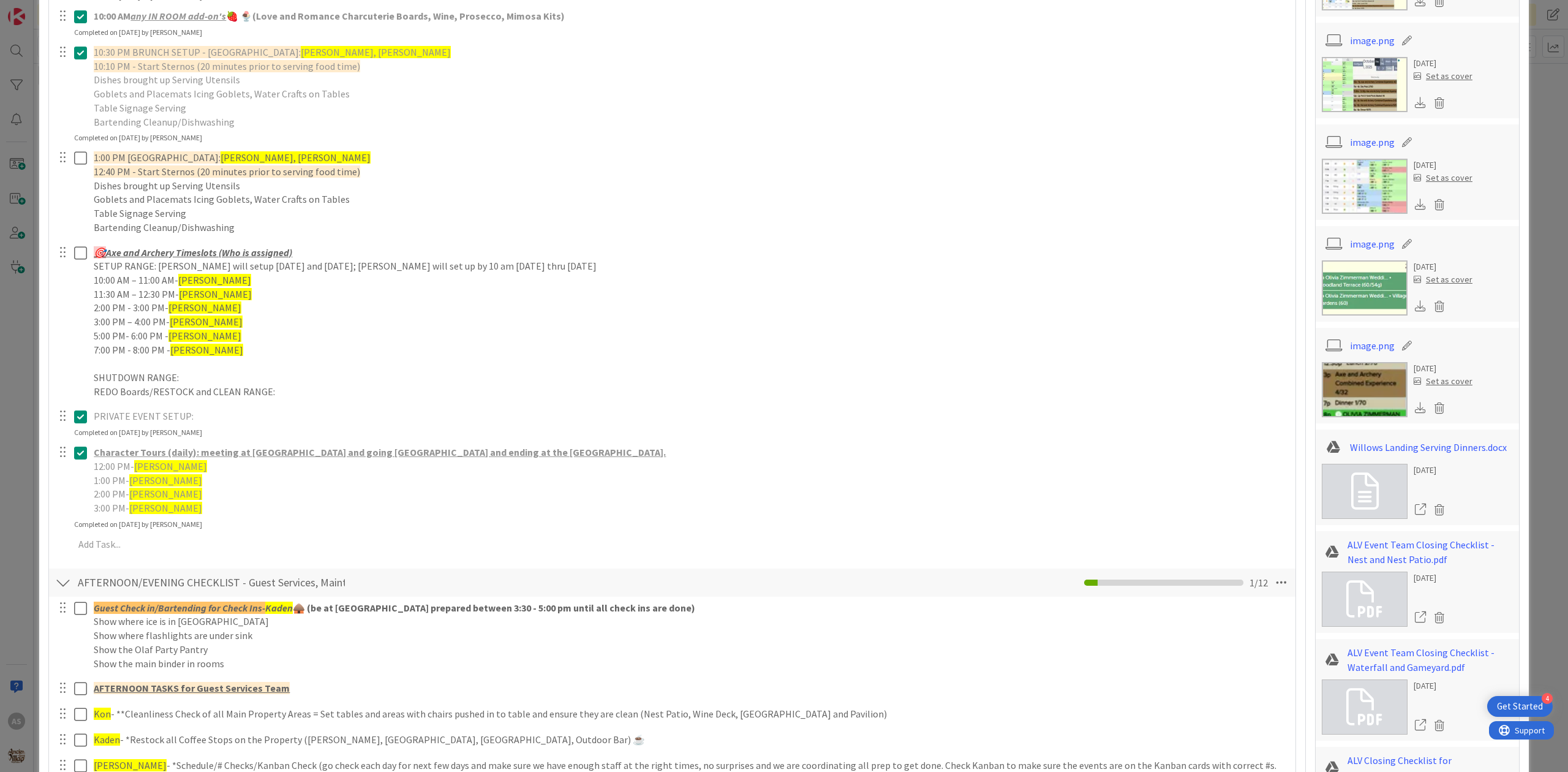
scroll to position [571, 0]
